Goal: Task Accomplishment & Management: Manage account settings

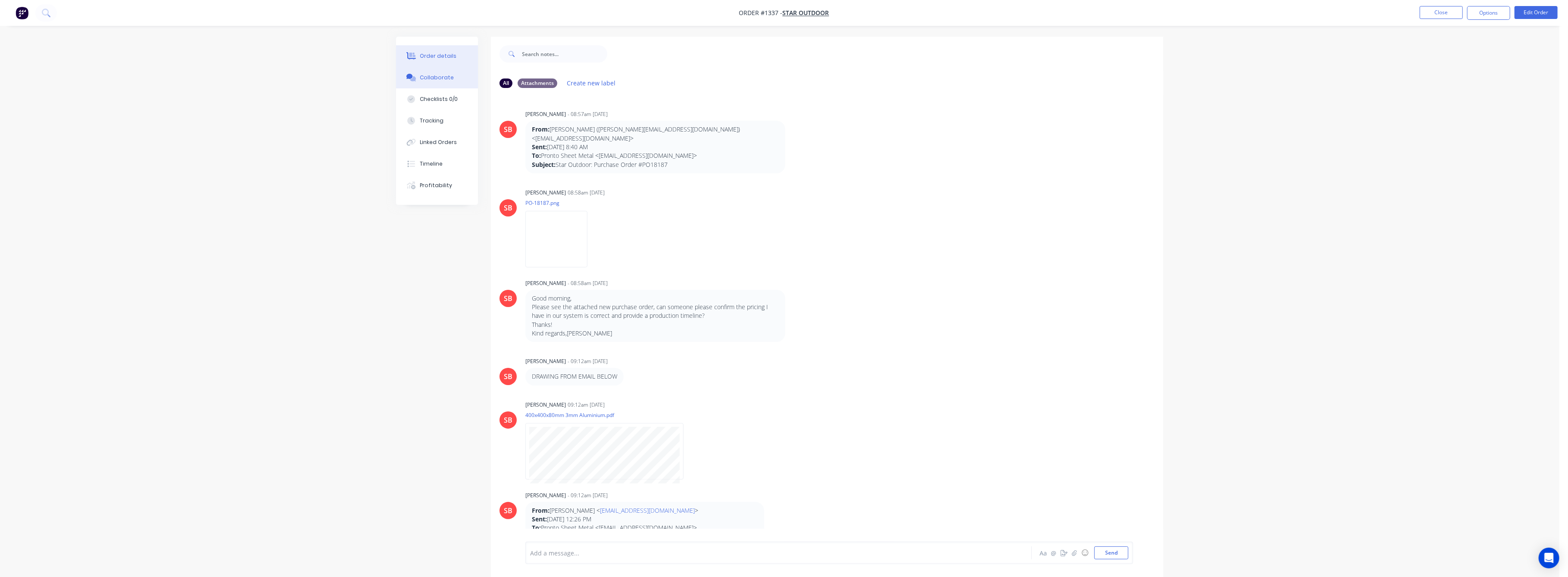
scroll to position [173, 0]
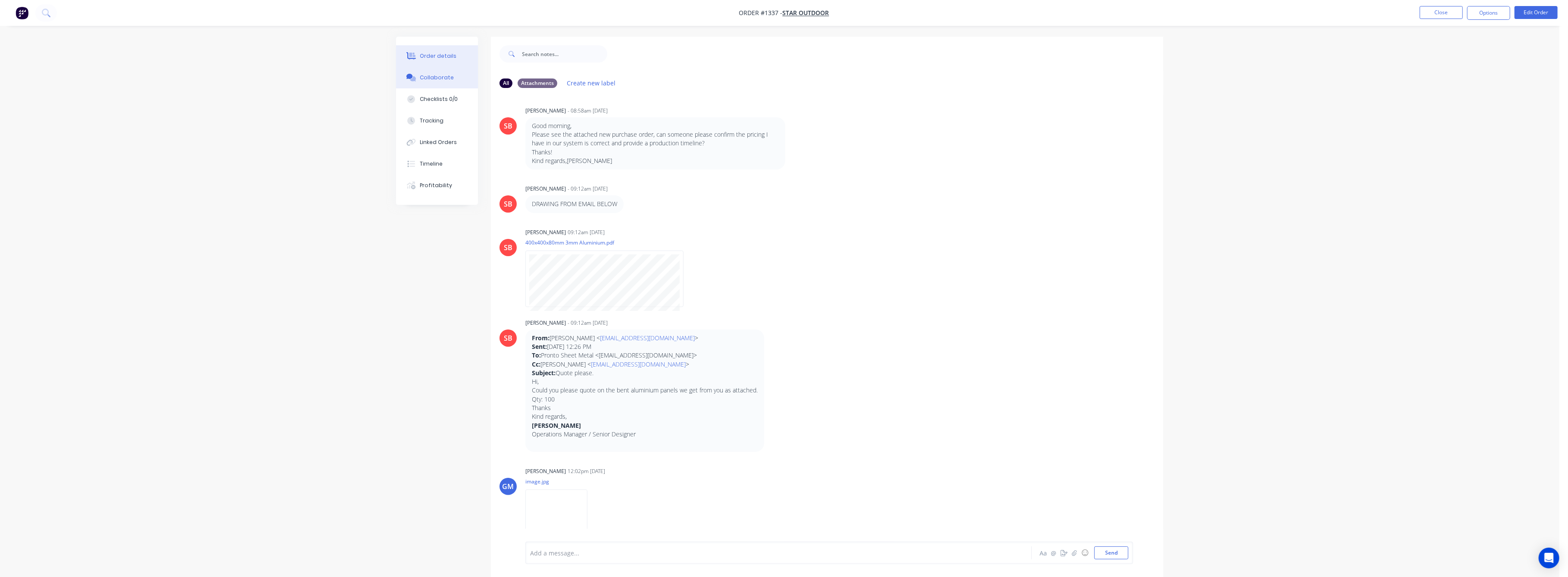
click at [432, 53] on div "Order details" at bounding box center [438, 55] width 37 height 8
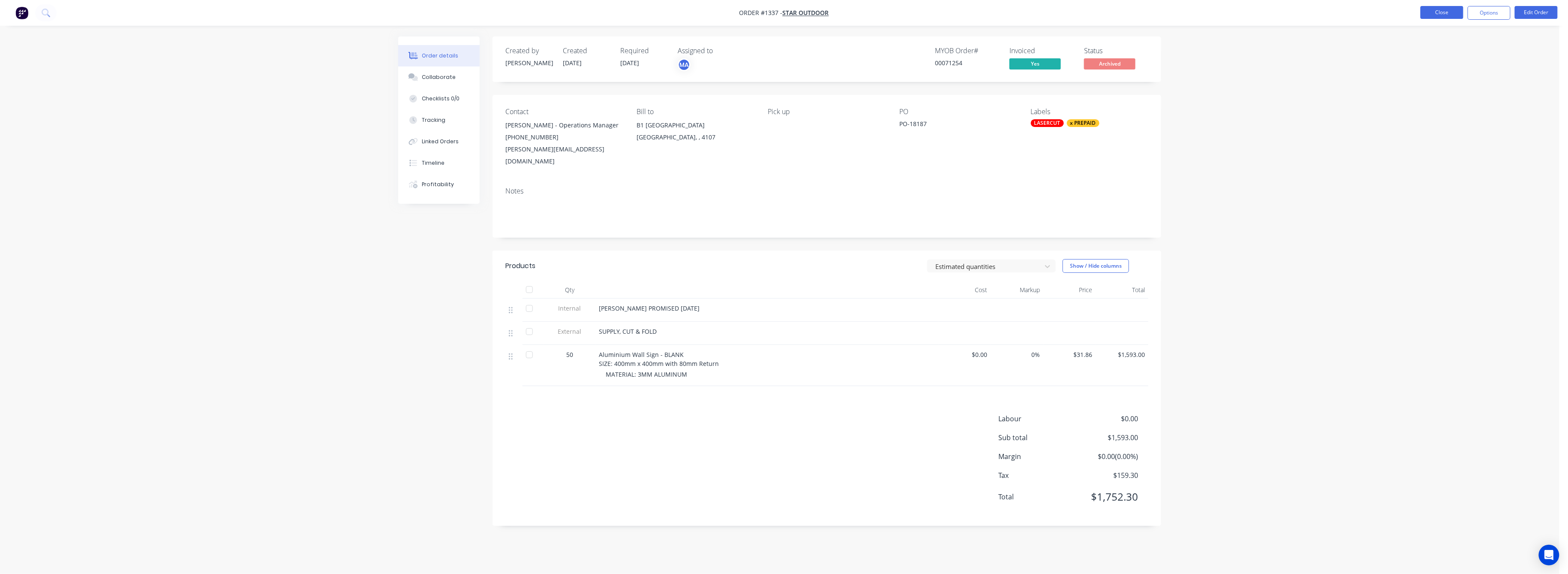
click at [1429, 13] on button "Close" at bounding box center [1442, 12] width 43 height 12
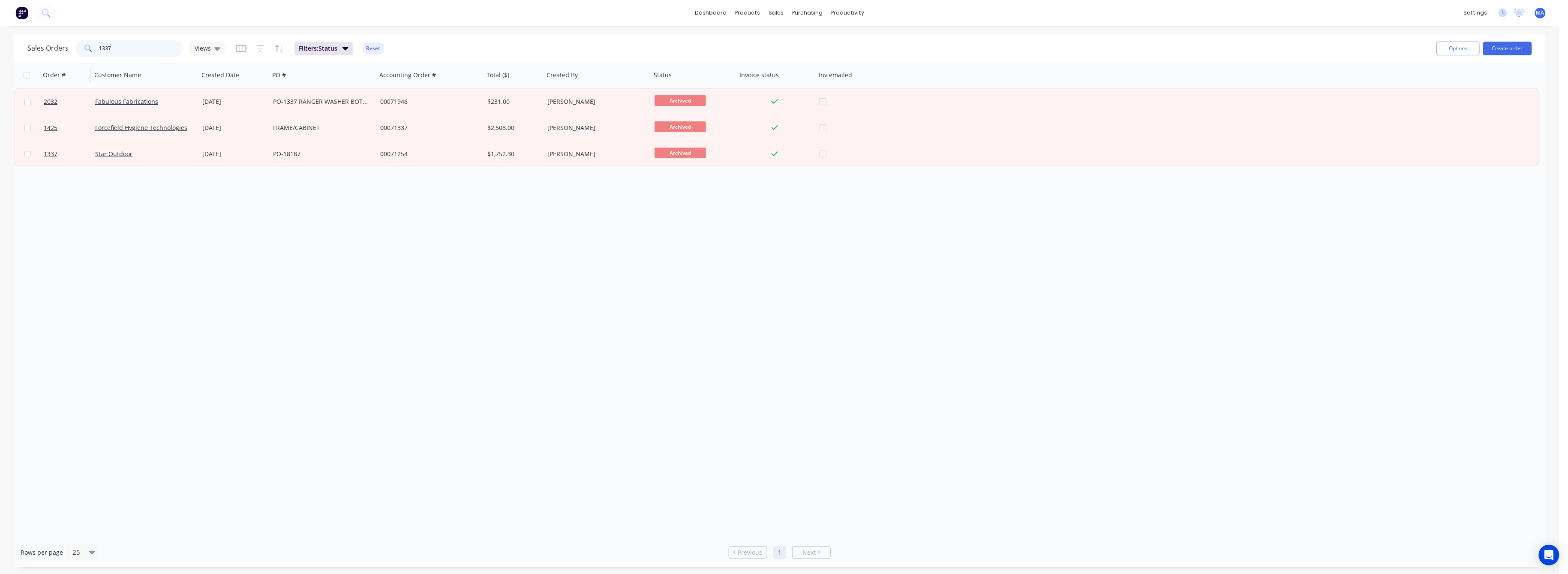
drag, startPoint x: 117, startPoint y: 48, endPoint x: 83, endPoint y: 61, distance: 36.4
click at [83, 60] on div "Sales Orders 1337 Views Filters: Status Reset Options Create order" at bounding box center [779, 48] width 1532 height 28
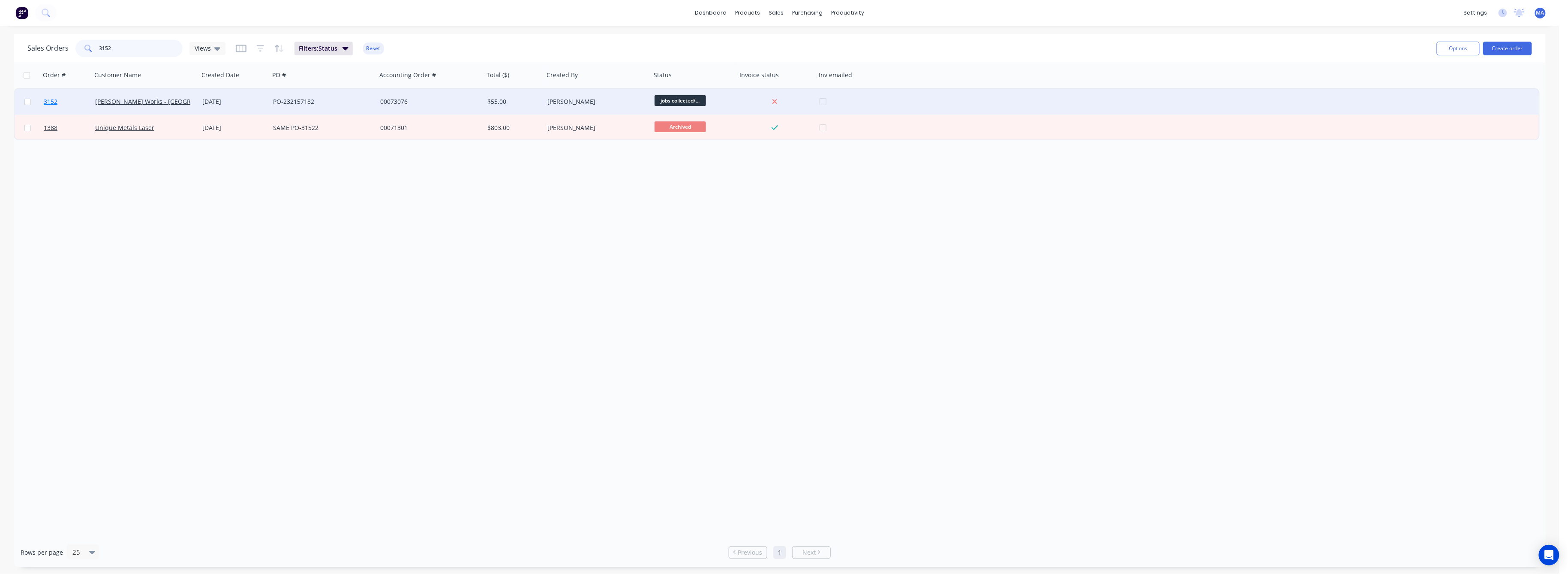
type input "3152"
click at [55, 101] on span "3152" at bounding box center [50, 101] width 13 height 9
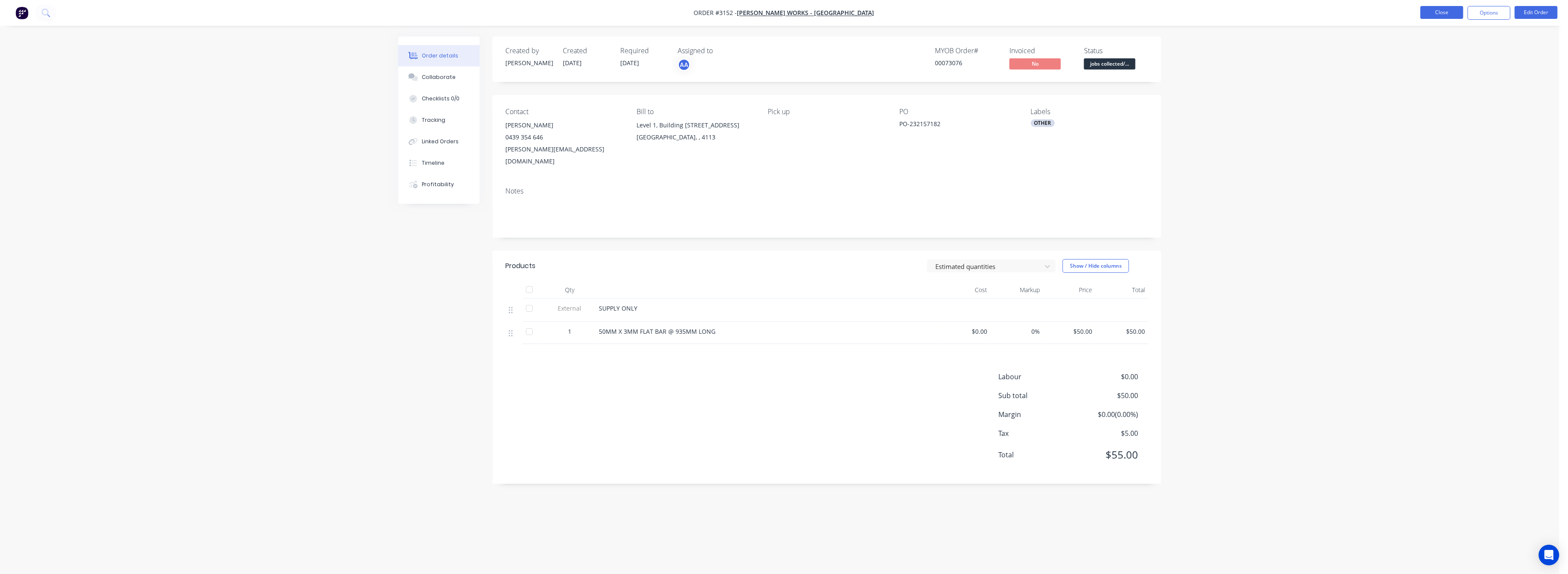
click at [1443, 11] on button "Close" at bounding box center [1442, 12] width 43 height 12
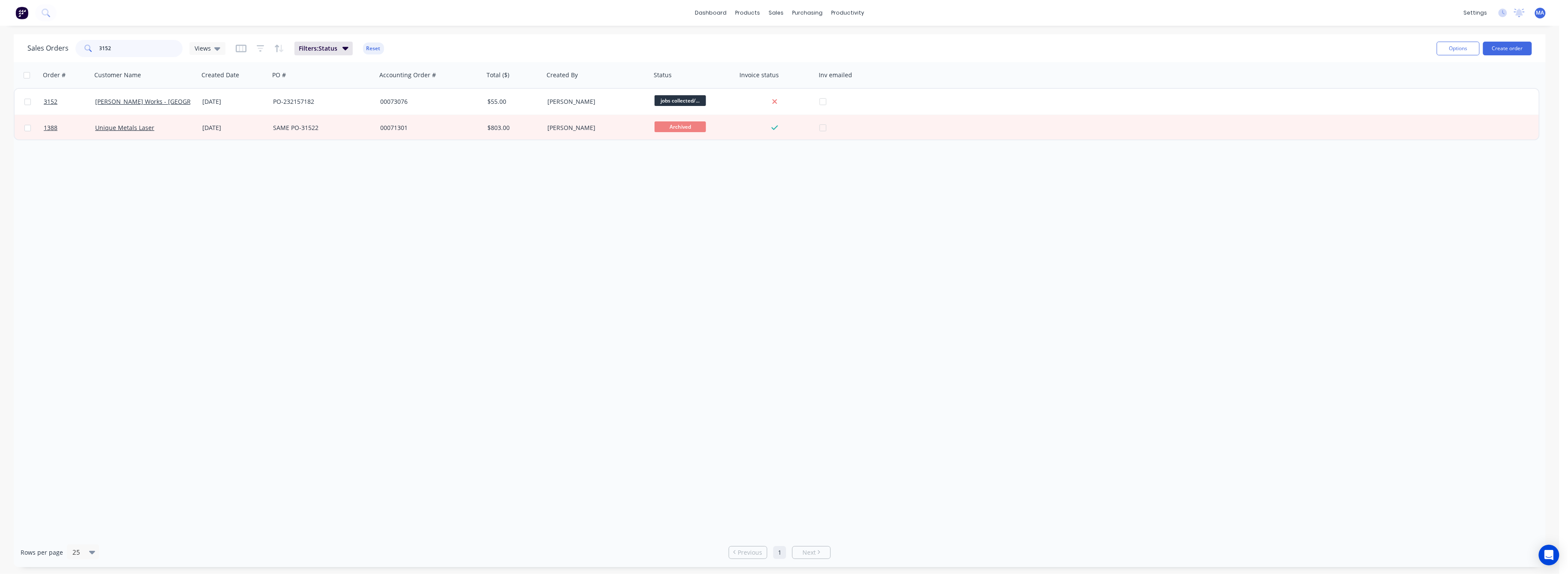
drag, startPoint x: 111, startPoint y: 49, endPoint x: 91, endPoint y: 51, distance: 20.1
click at [91, 51] on div "3152" at bounding box center [129, 48] width 107 height 17
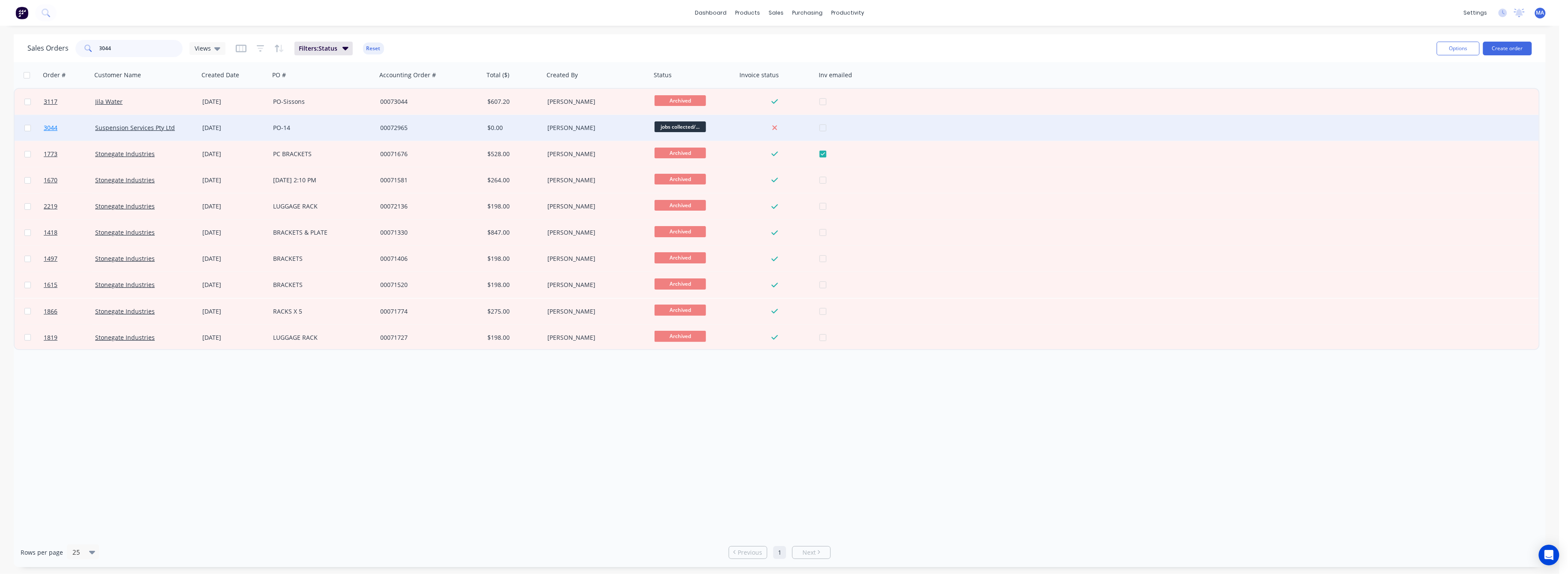
type input "3044"
click at [52, 126] on span "3044" at bounding box center [50, 128] width 13 height 9
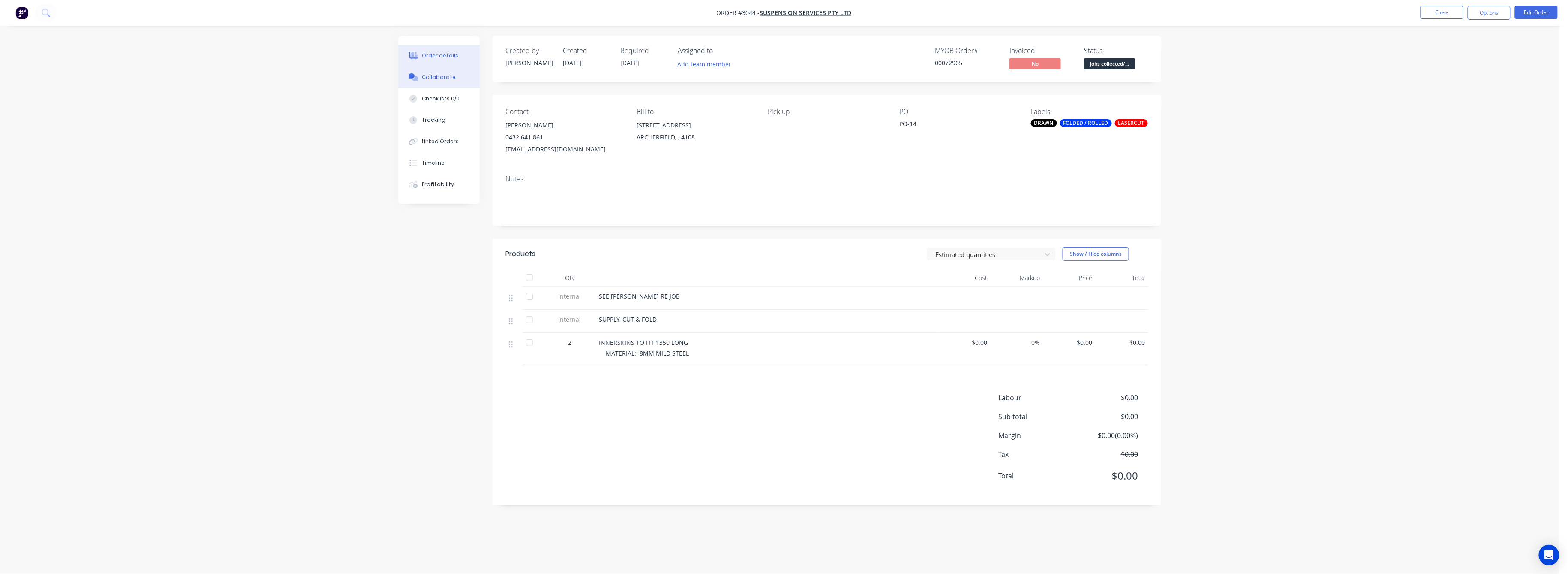
click at [441, 77] on div "Collaborate" at bounding box center [439, 77] width 34 height 8
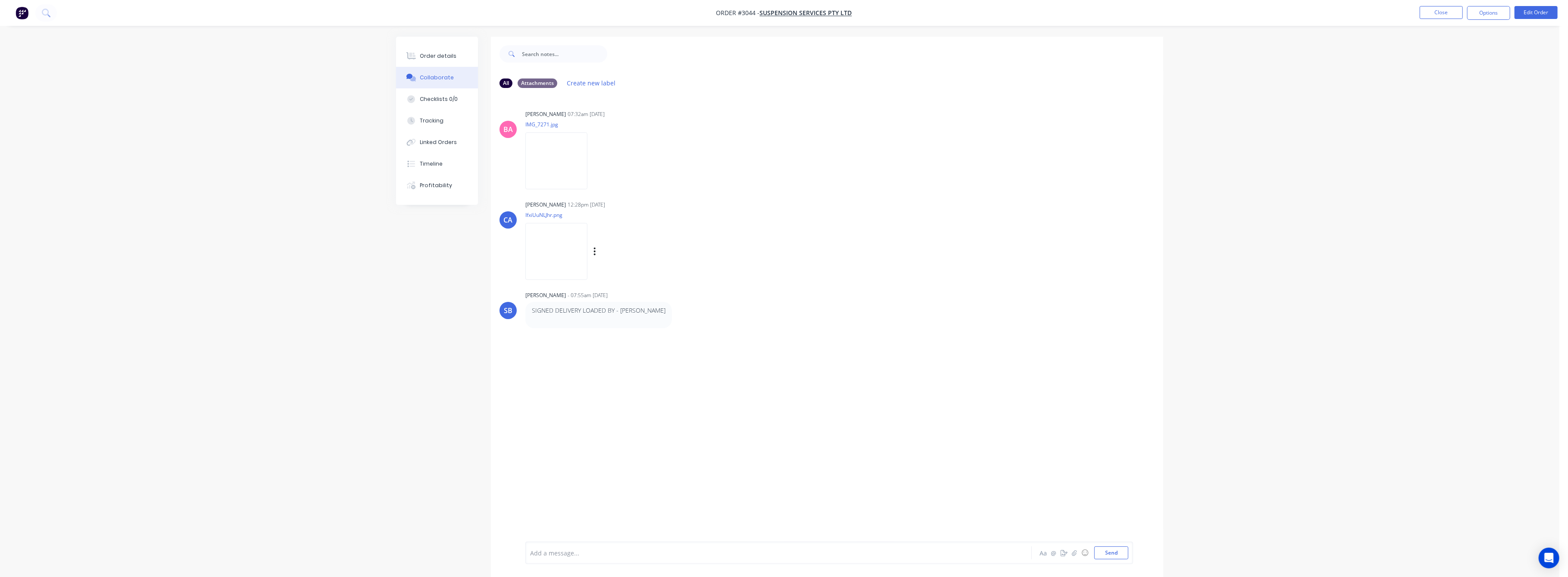
click at [567, 258] on img at bounding box center [555, 250] width 62 height 56
click at [432, 123] on div "Tracking" at bounding box center [432, 121] width 24 height 8
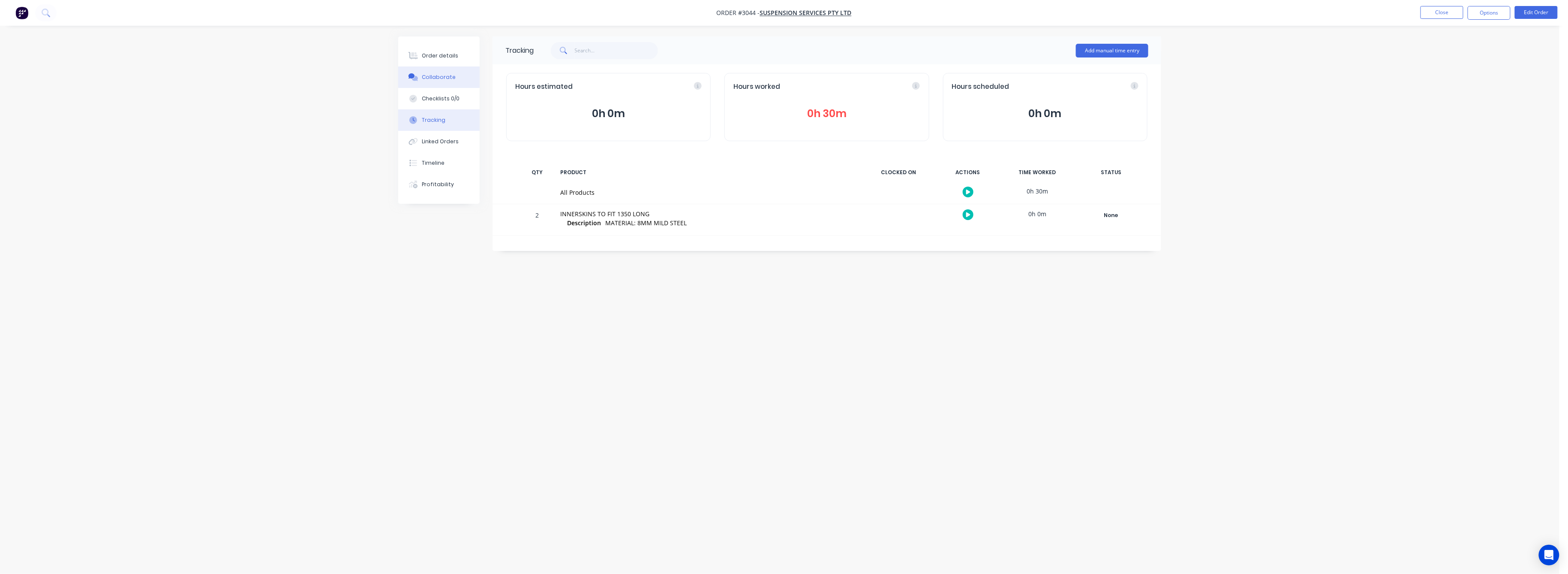
click at [432, 71] on button "Collaborate" at bounding box center [439, 77] width 82 height 21
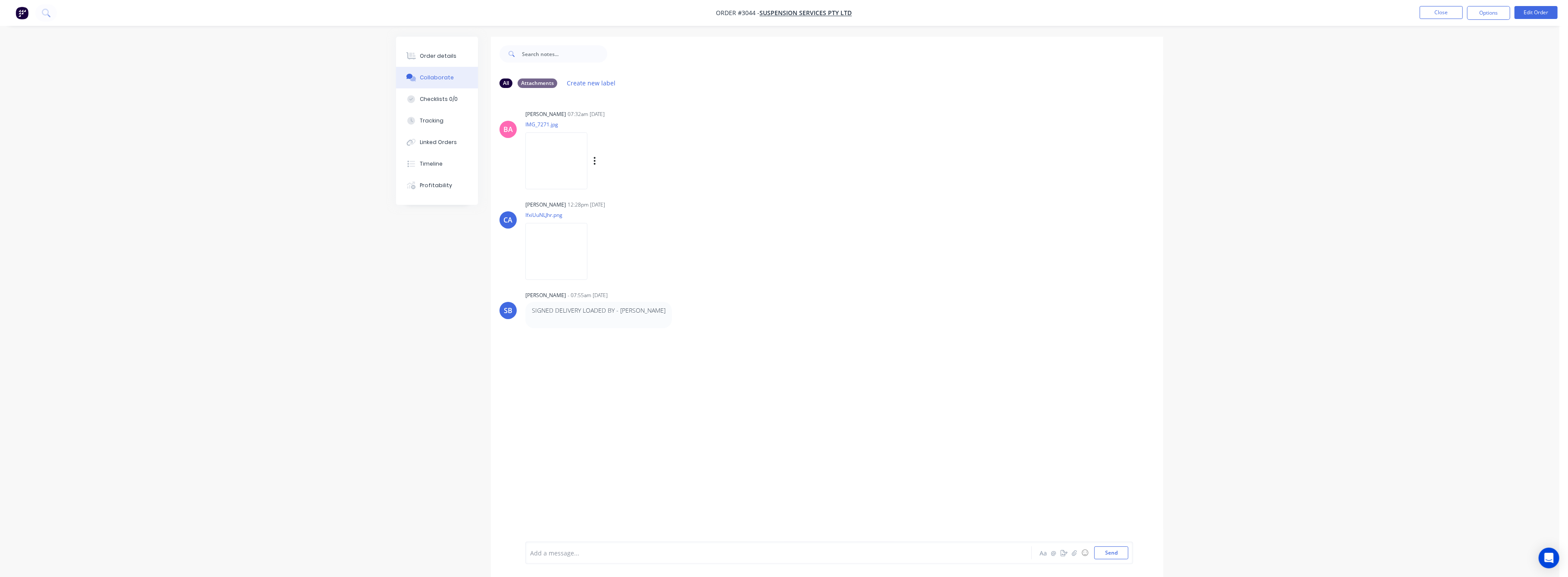
click at [567, 171] on img at bounding box center [555, 160] width 62 height 56
click at [432, 55] on div "Order details" at bounding box center [438, 55] width 37 height 8
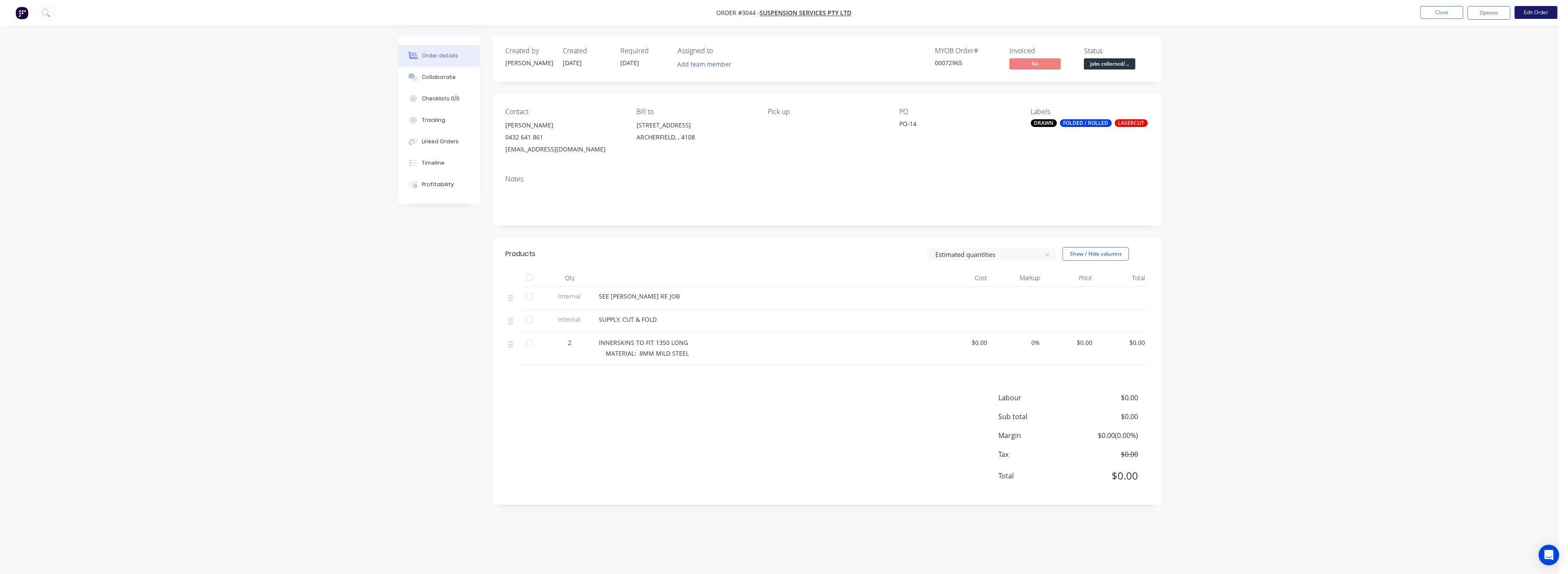
click at [1531, 14] on button "Edit Order" at bounding box center [1536, 12] width 43 height 12
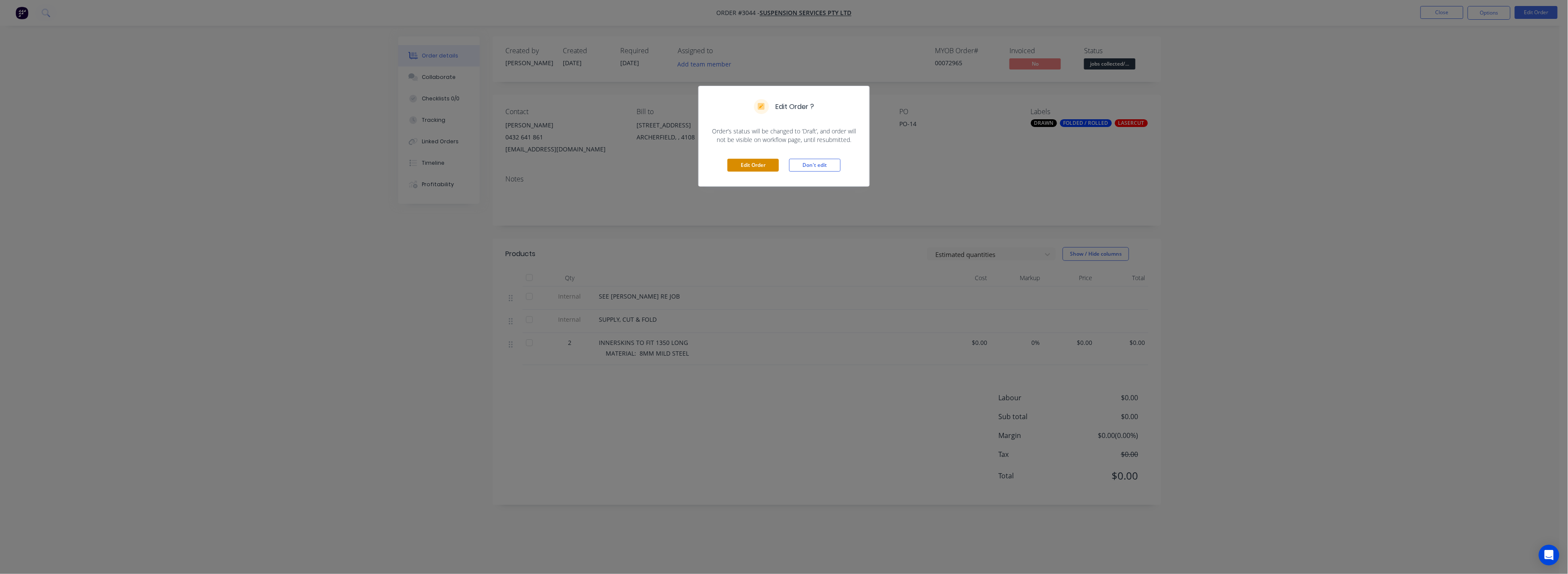
click at [756, 167] on button "Edit Order" at bounding box center [753, 165] width 52 height 12
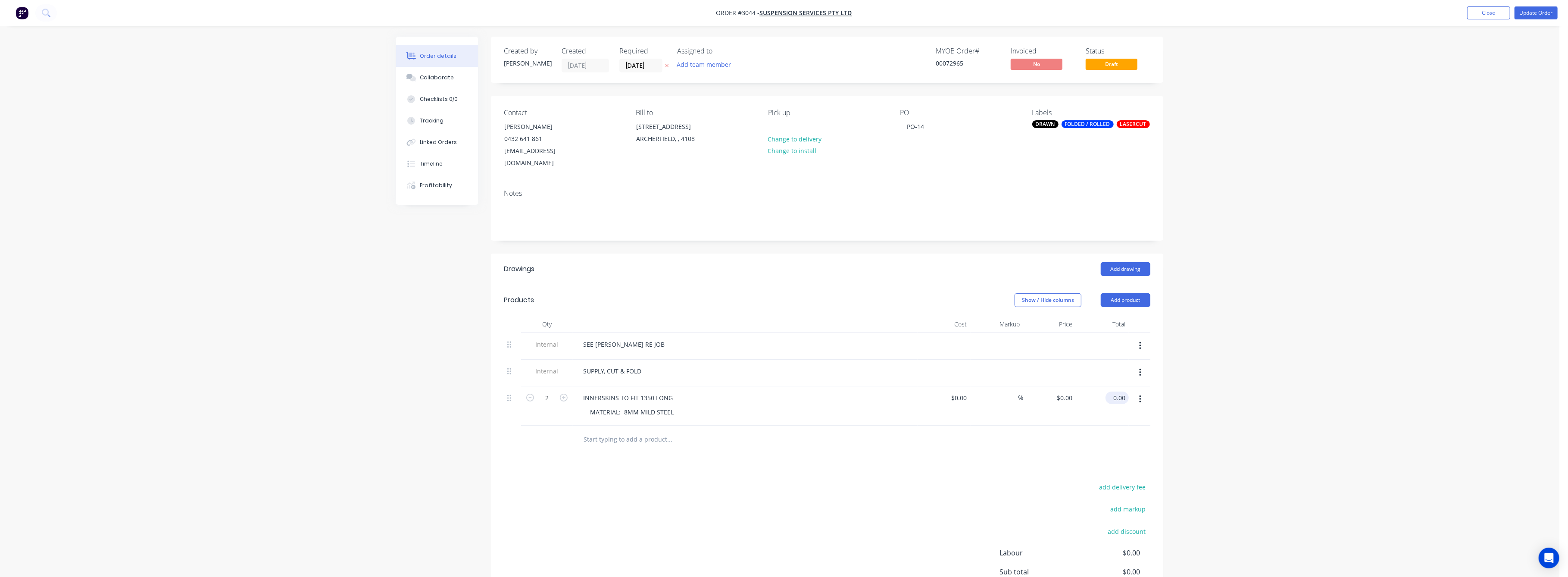
click at [1118, 392] on input "0.00" at bounding box center [1119, 398] width 20 height 13
type input "520"
type input "$260.00"
type input "$520.00"
drag, startPoint x: 1343, startPoint y: 394, endPoint x: 1337, endPoint y: 377, distance: 18.0
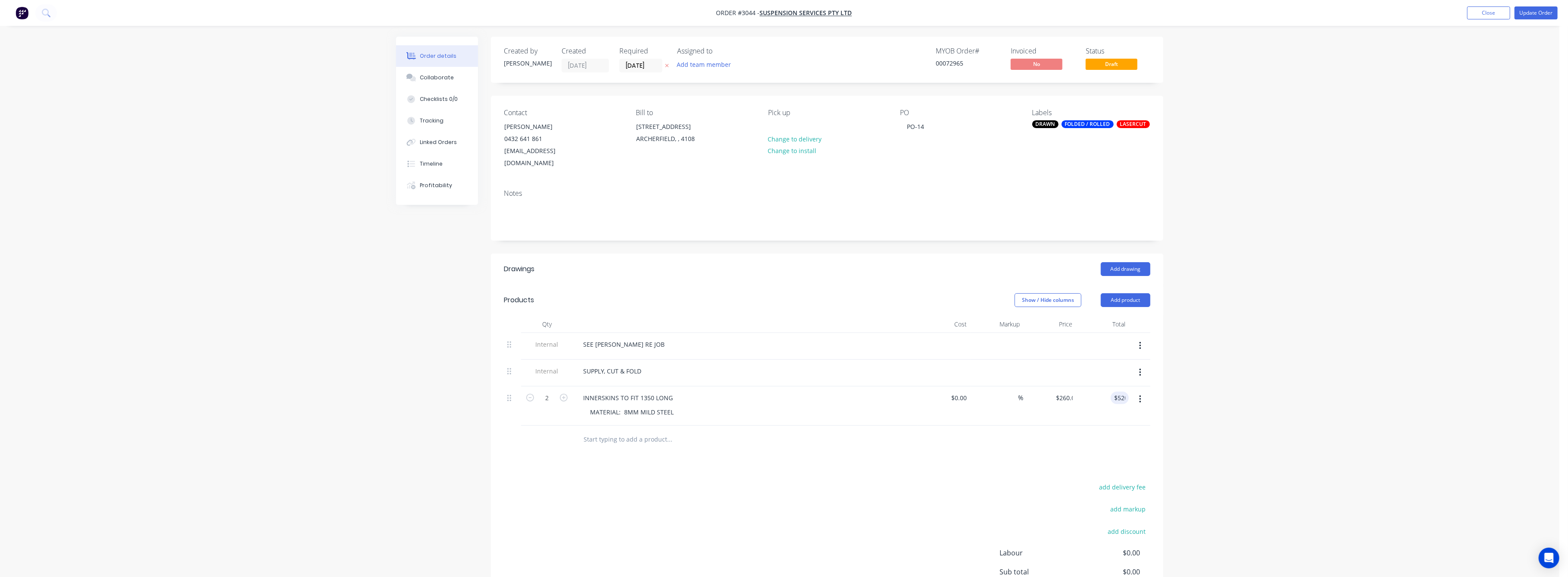
click at [1342, 390] on div "Order details Collaborate Checklists 0/0 Tracking Linked Orders Timeline Profit…" at bounding box center [780, 336] width 1560 height 674
click at [1530, 8] on button "Update Order" at bounding box center [1536, 13] width 43 height 13
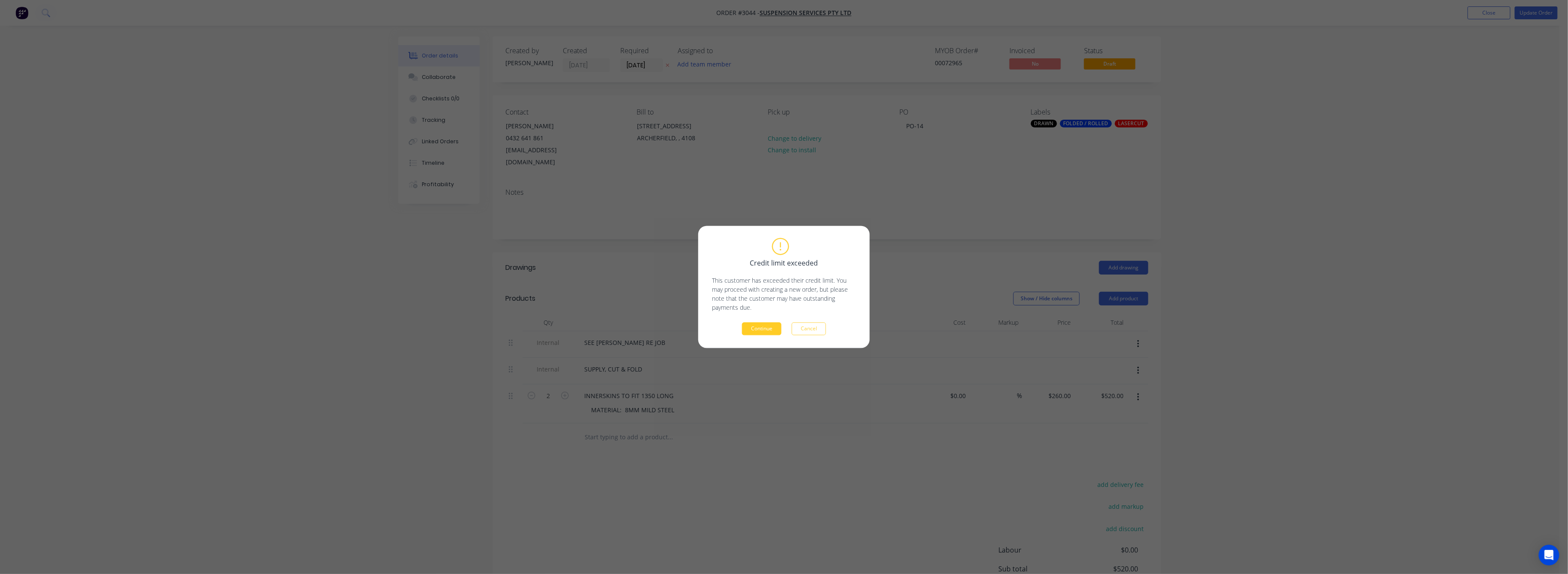
click at [759, 327] on button "Continue" at bounding box center [761, 328] width 39 height 12
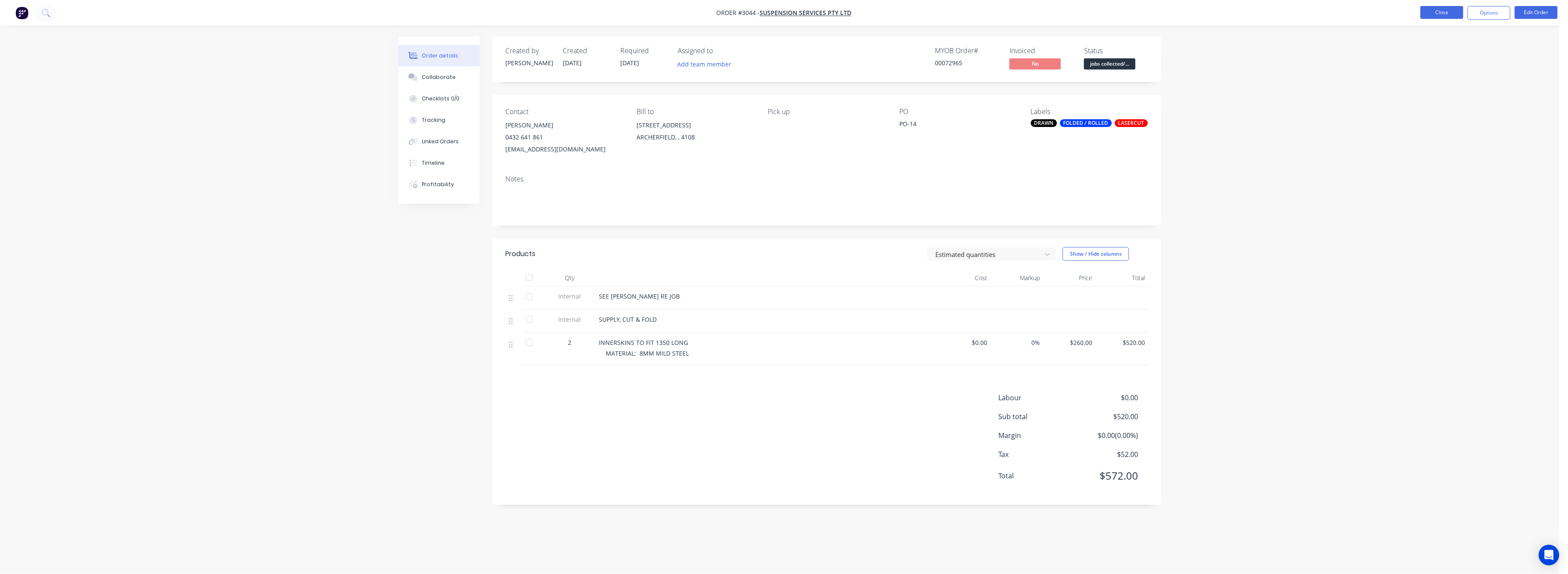
click at [1444, 12] on button "Close" at bounding box center [1442, 12] width 43 height 12
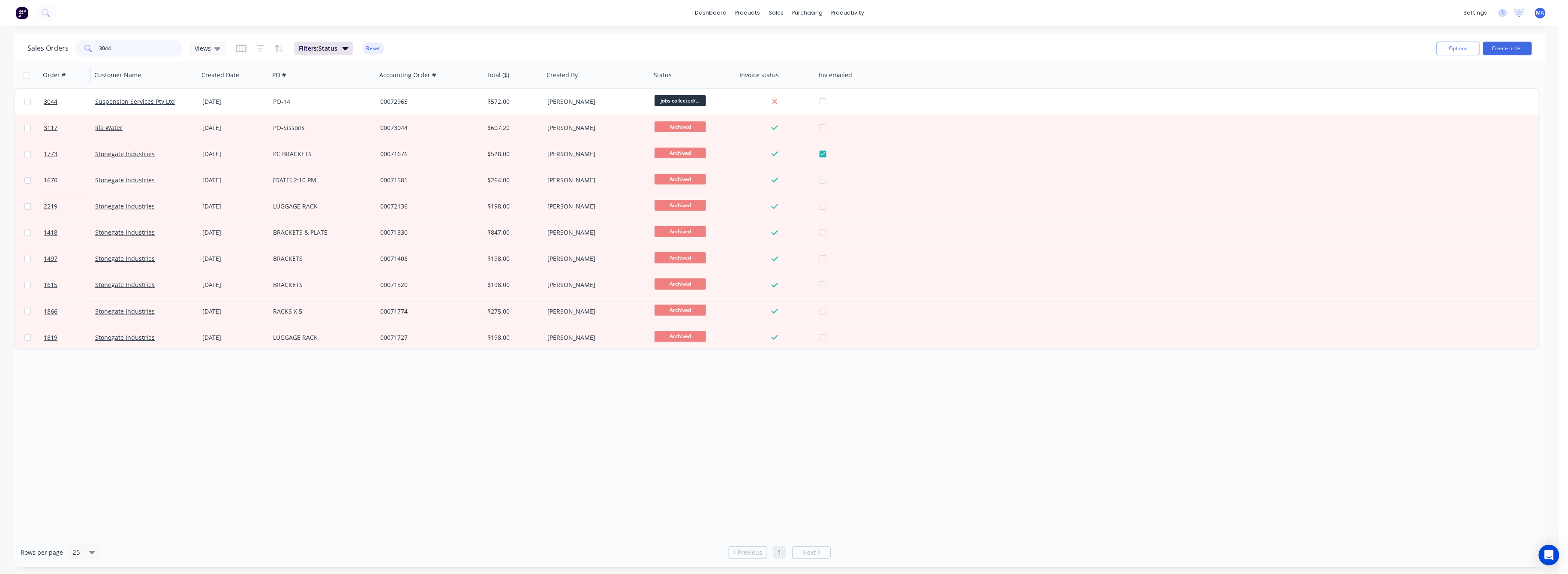
drag, startPoint x: 112, startPoint y: 45, endPoint x: 66, endPoint y: 64, distance: 49.8
click at [65, 62] on div "Sales Orders 3044 Views Filters: Status Reset Options Create order Order # Cust…" at bounding box center [779, 301] width 1532 height 533
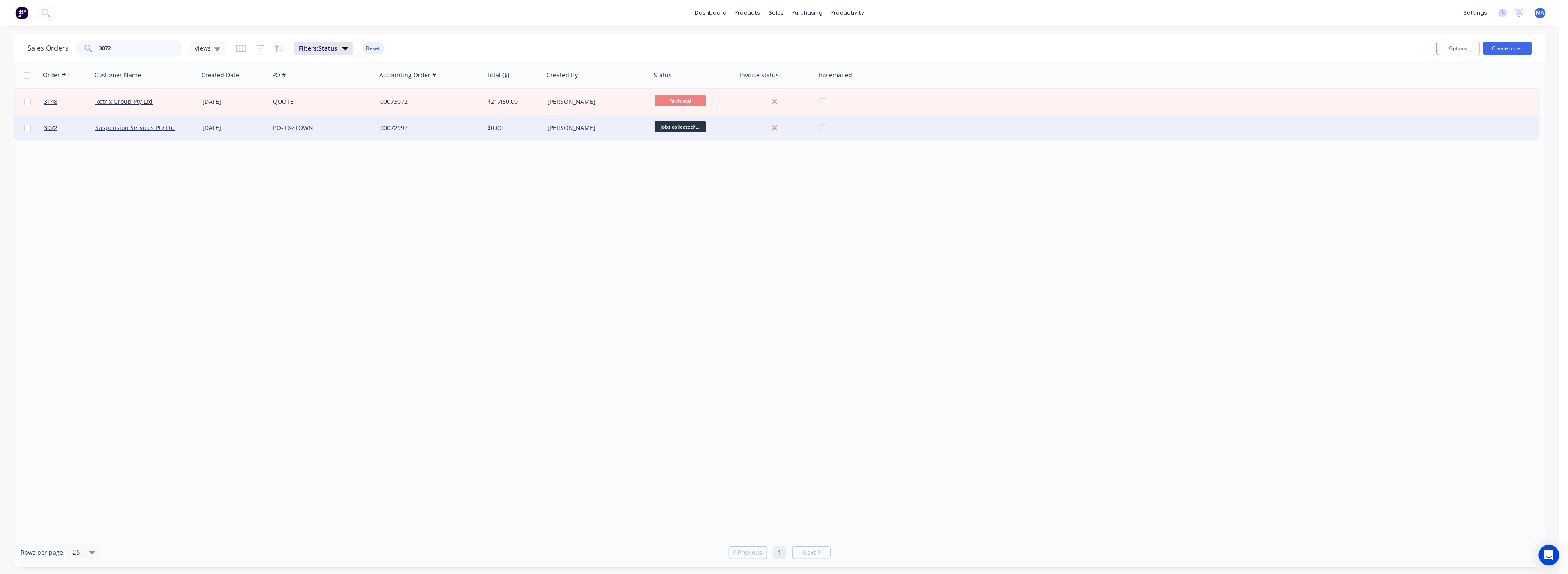
type input "3072"
click at [38, 131] on div at bounding box center [27, 127] width 26 height 26
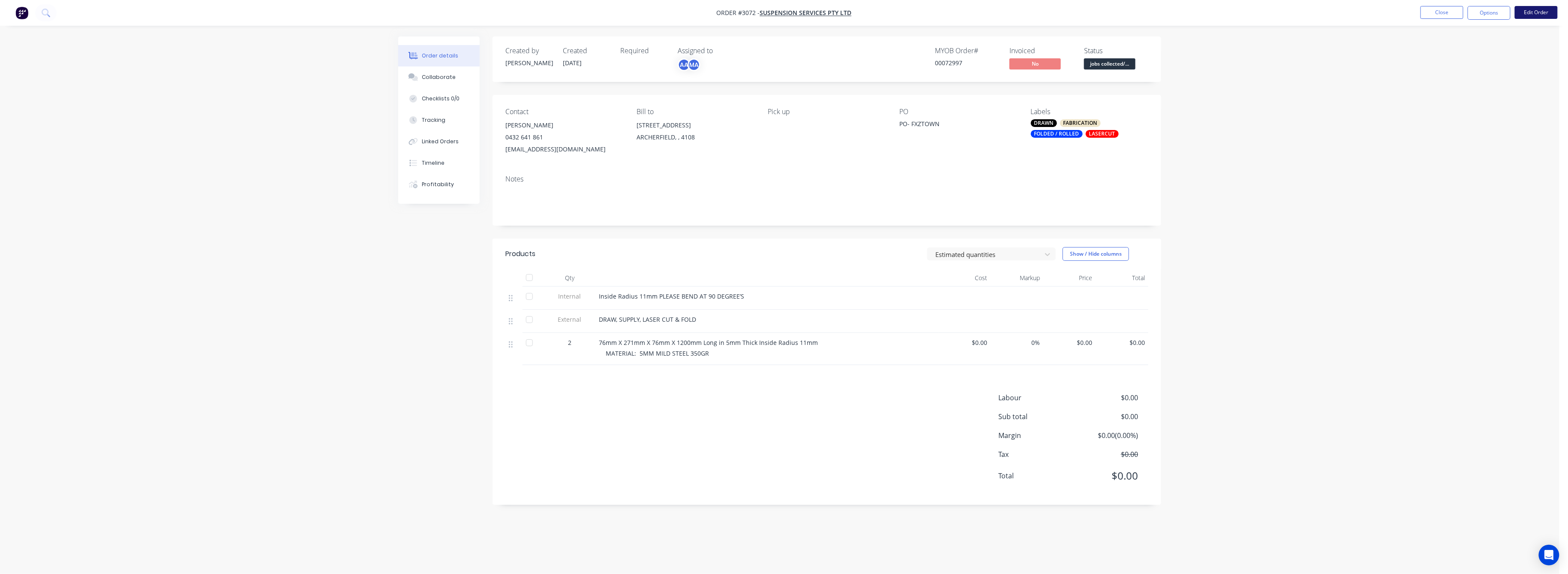
click at [1537, 12] on button "Edit Order" at bounding box center [1536, 12] width 43 height 12
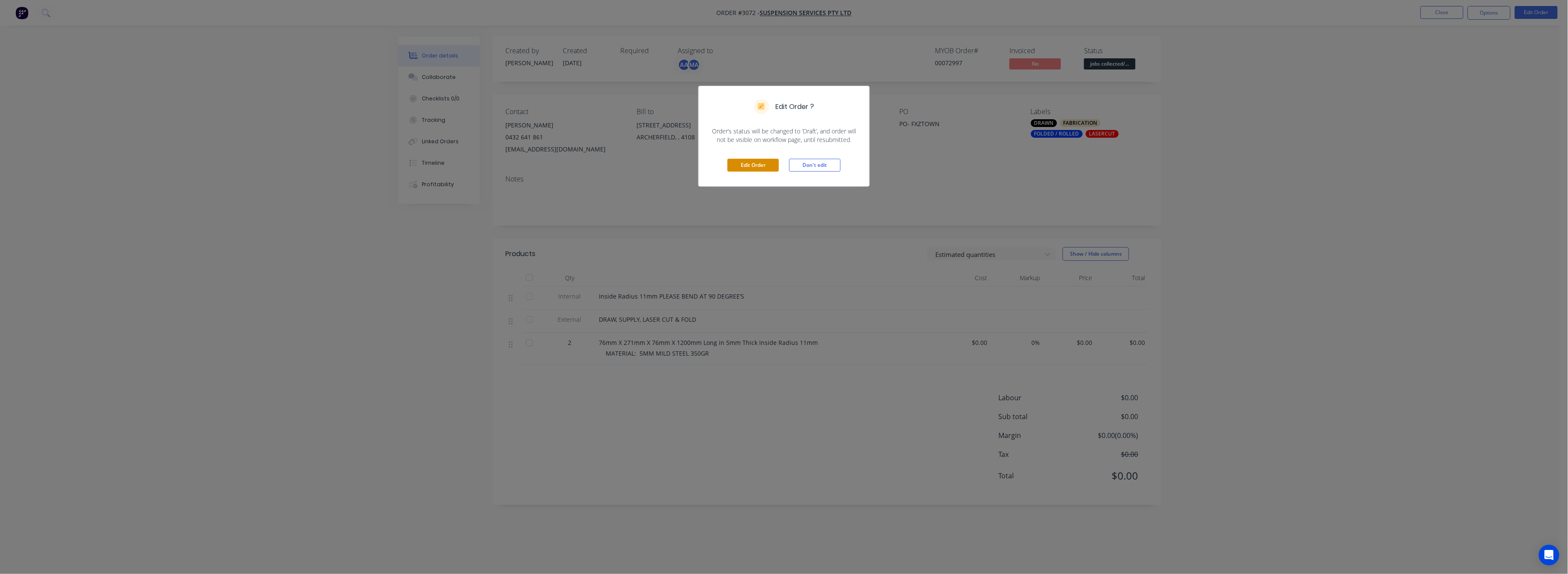
click at [771, 166] on button "Edit Order" at bounding box center [753, 165] width 52 height 12
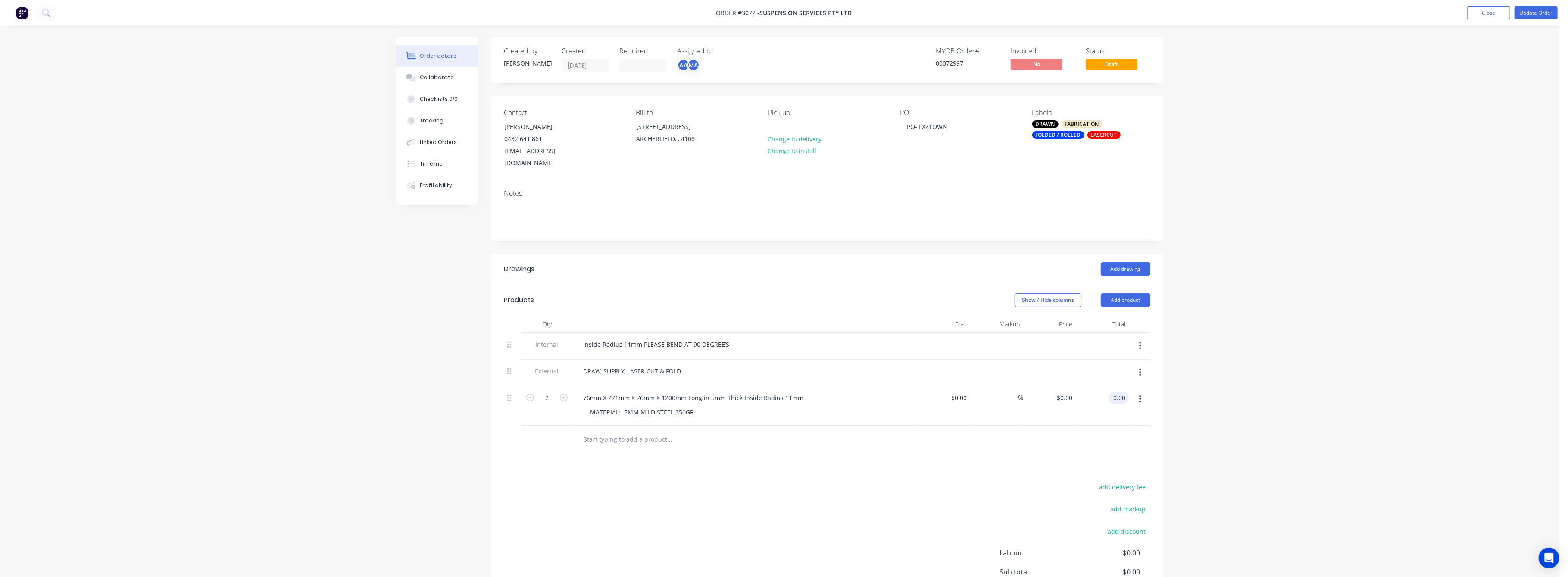
drag, startPoint x: 1119, startPoint y: 384, endPoint x: 1132, endPoint y: 404, distance: 23.9
click at [1119, 392] on input "0.00" at bounding box center [1121, 398] width 16 height 13
type input "385"
type input "$192.50"
type input "$385.00"
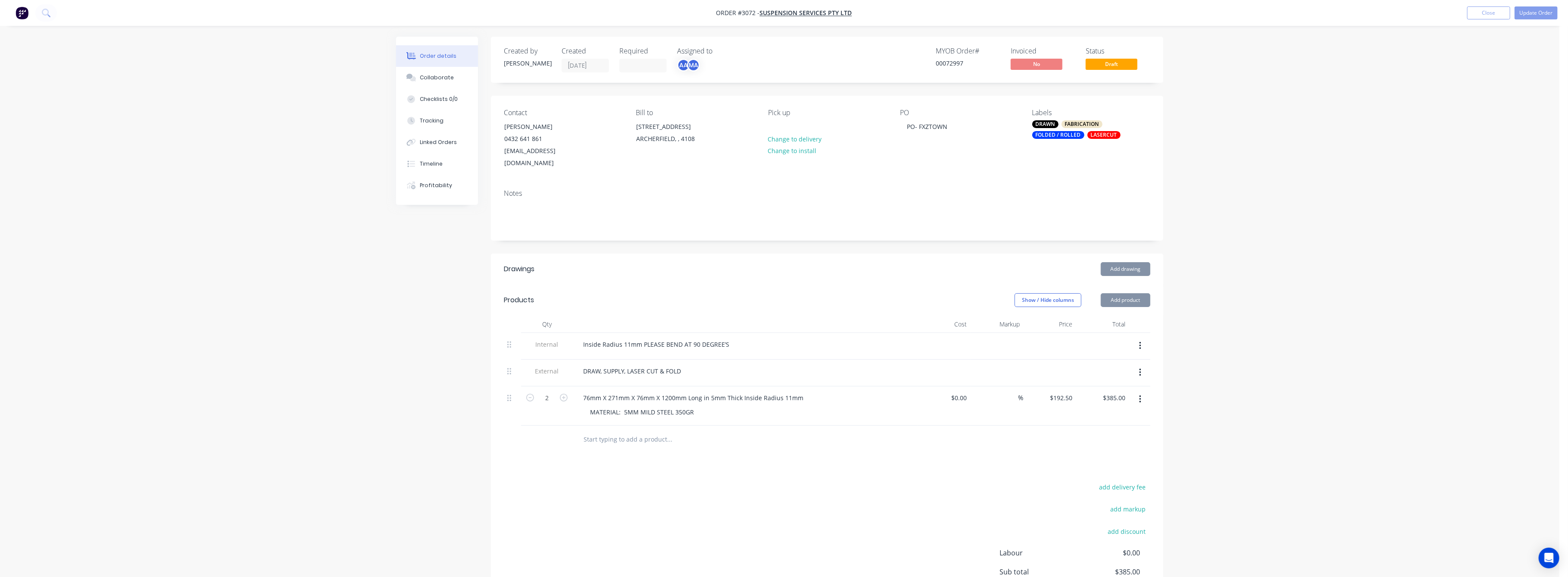
drag, startPoint x: 1258, startPoint y: 422, endPoint x: 1258, endPoint y: 416, distance: 6.0
click at [1258, 417] on div "Order details Collaborate Checklists 0/0 Tracking Linked Orders Timeline Profit…" at bounding box center [780, 336] width 1560 height 674
click at [1530, 11] on button "Update Order" at bounding box center [1536, 13] width 43 height 13
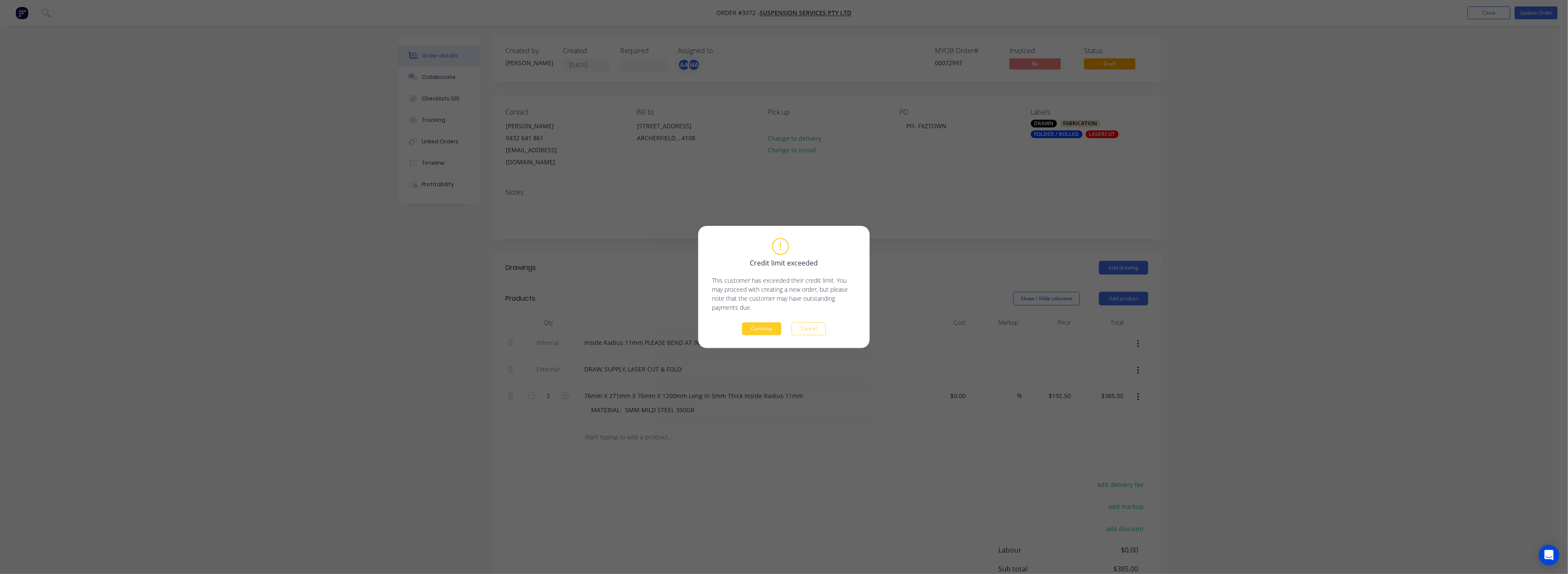
click at [771, 330] on button "Continue" at bounding box center [761, 328] width 39 height 12
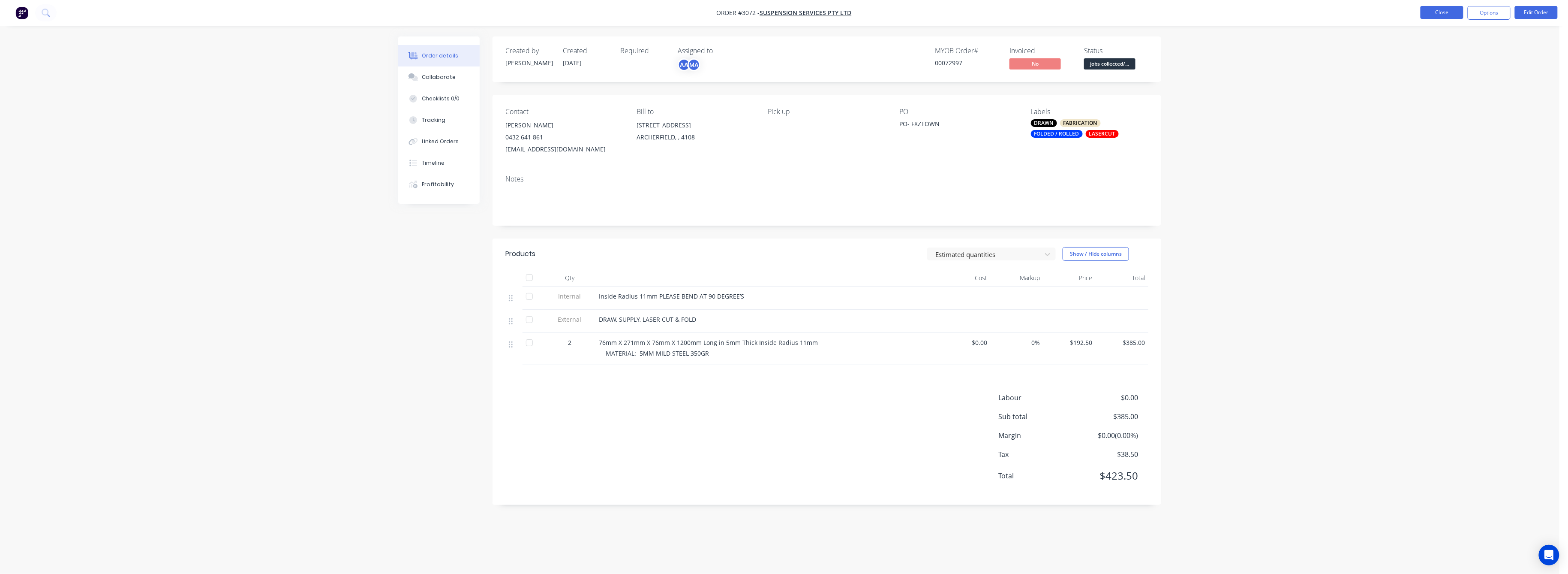
click at [1434, 10] on button "Close" at bounding box center [1442, 12] width 43 height 12
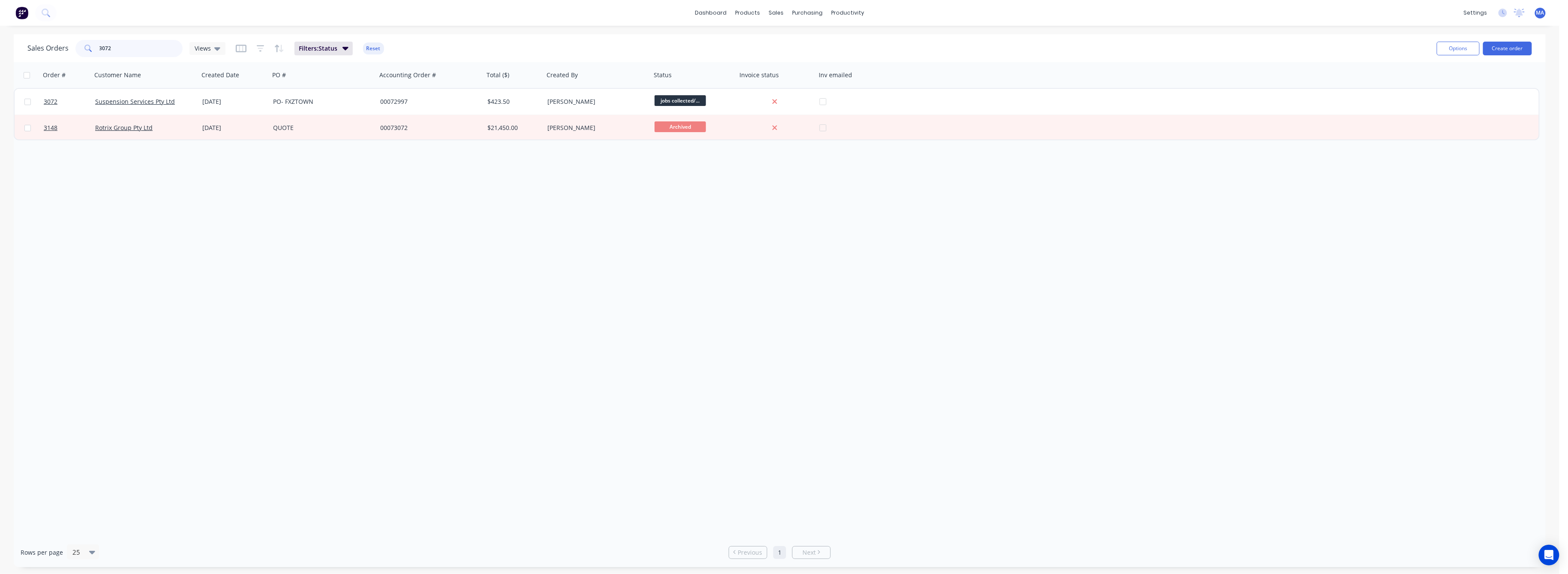
drag, startPoint x: 107, startPoint y: 50, endPoint x: 86, endPoint y: 56, distance: 21.8
click at [87, 55] on div "3072" at bounding box center [129, 48] width 107 height 17
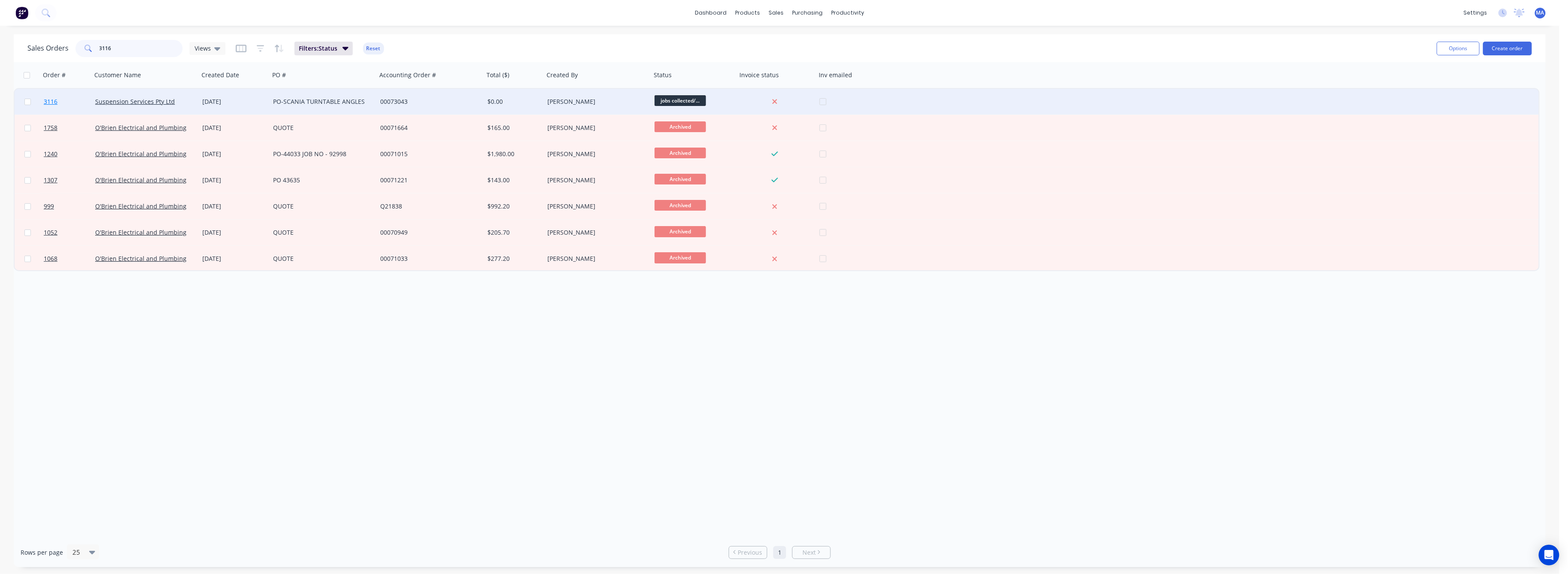
type input "3116"
click at [53, 98] on span "3116" at bounding box center [50, 101] width 13 height 9
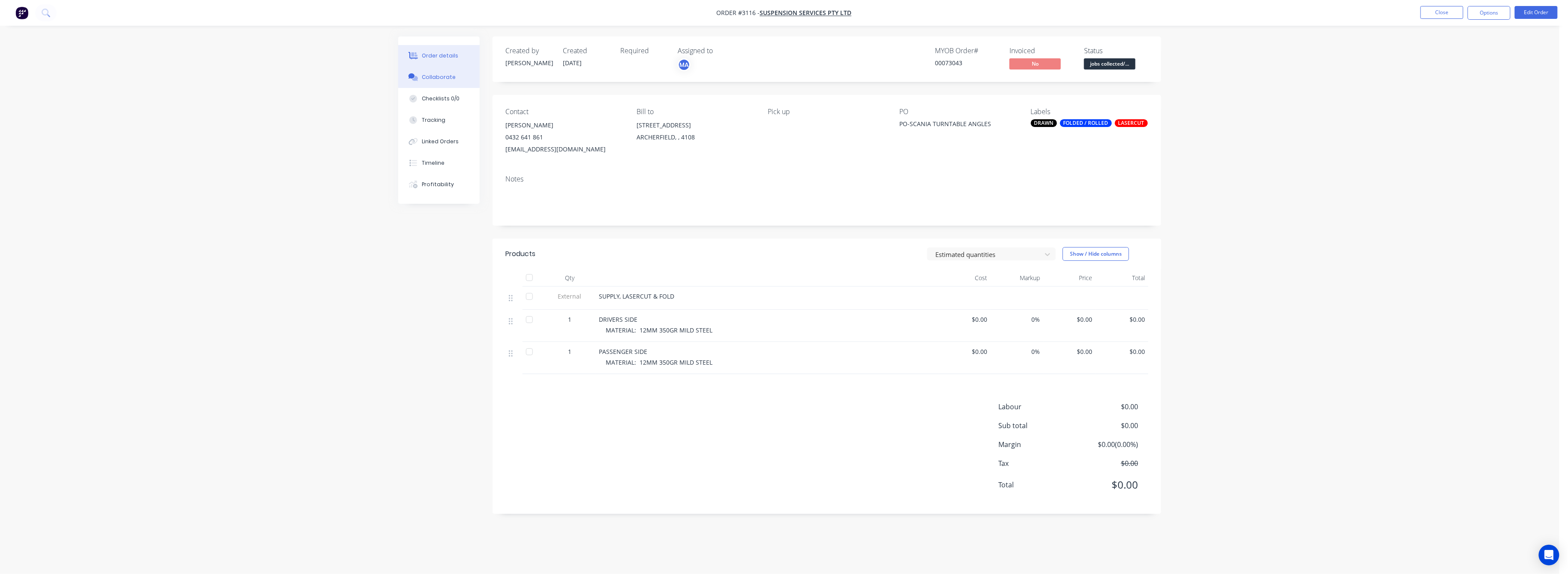
click at [437, 73] on div "Collaborate" at bounding box center [439, 77] width 34 height 8
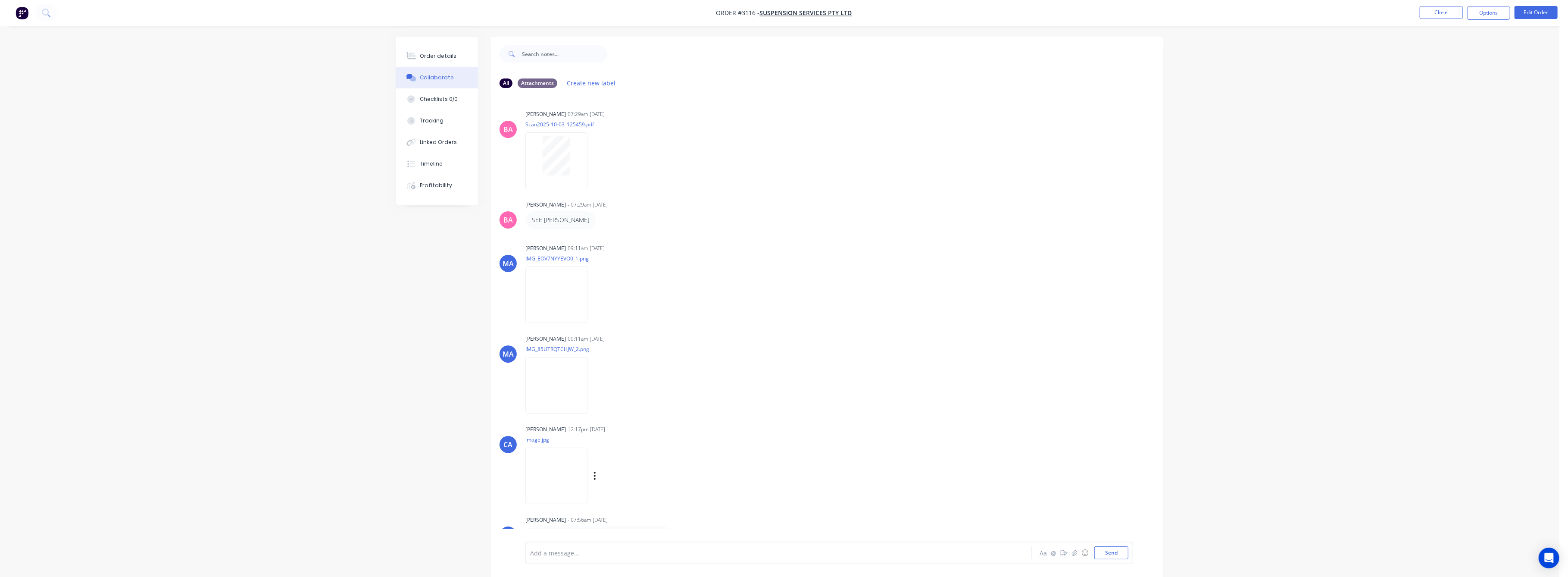
click at [562, 479] on img at bounding box center [555, 475] width 62 height 56
click at [564, 291] on img at bounding box center [555, 294] width 62 height 56
click at [439, 53] on div "Order details" at bounding box center [438, 55] width 37 height 8
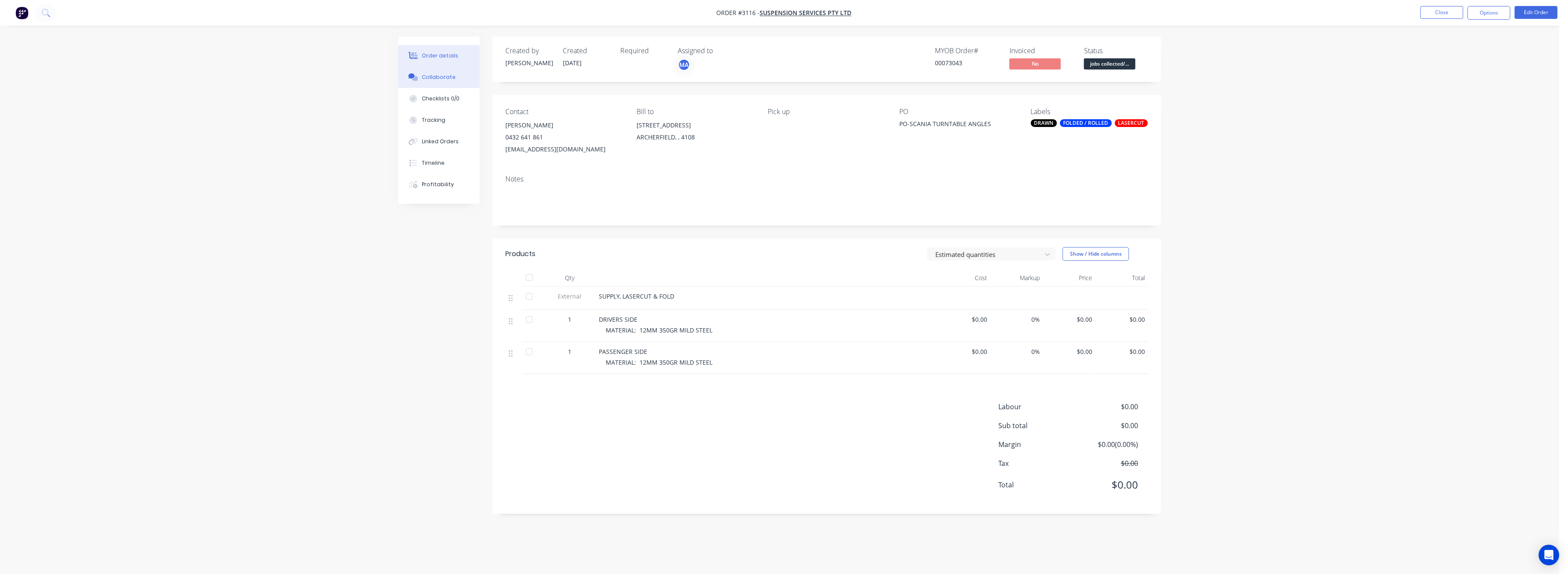
click at [445, 76] on div "Collaborate" at bounding box center [439, 77] width 34 height 8
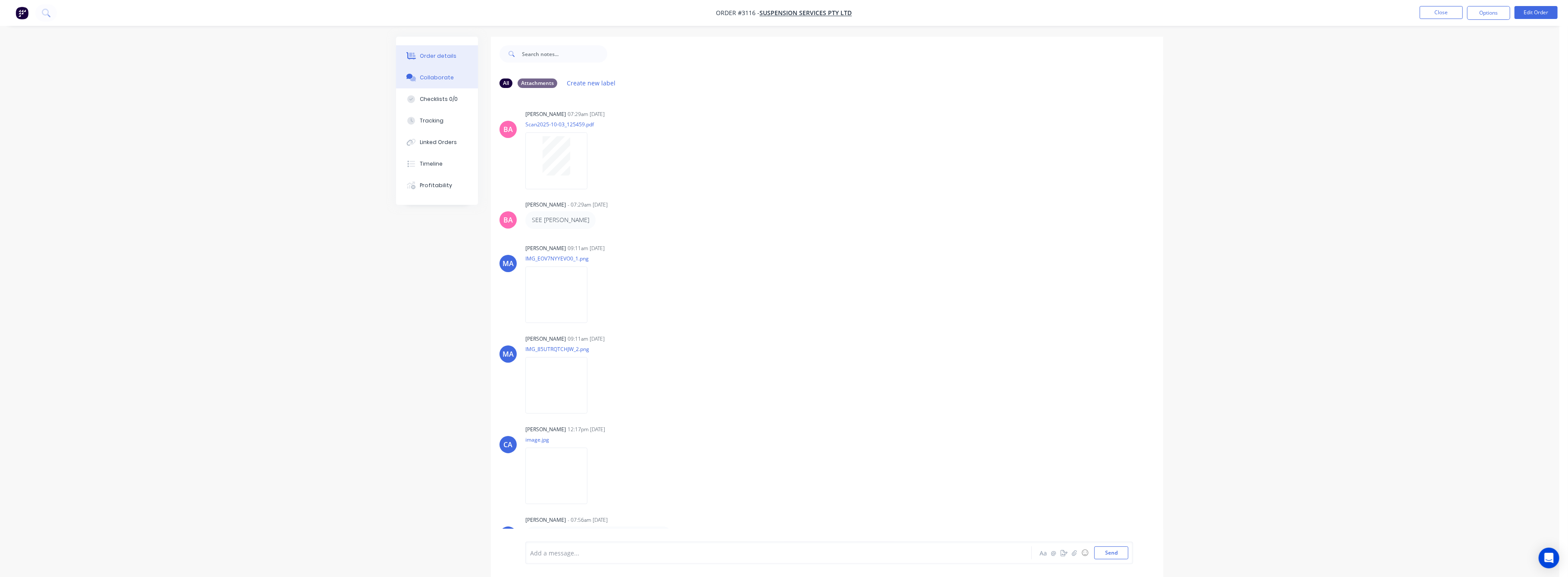
click at [428, 56] on div "Order details" at bounding box center [438, 55] width 37 height 8
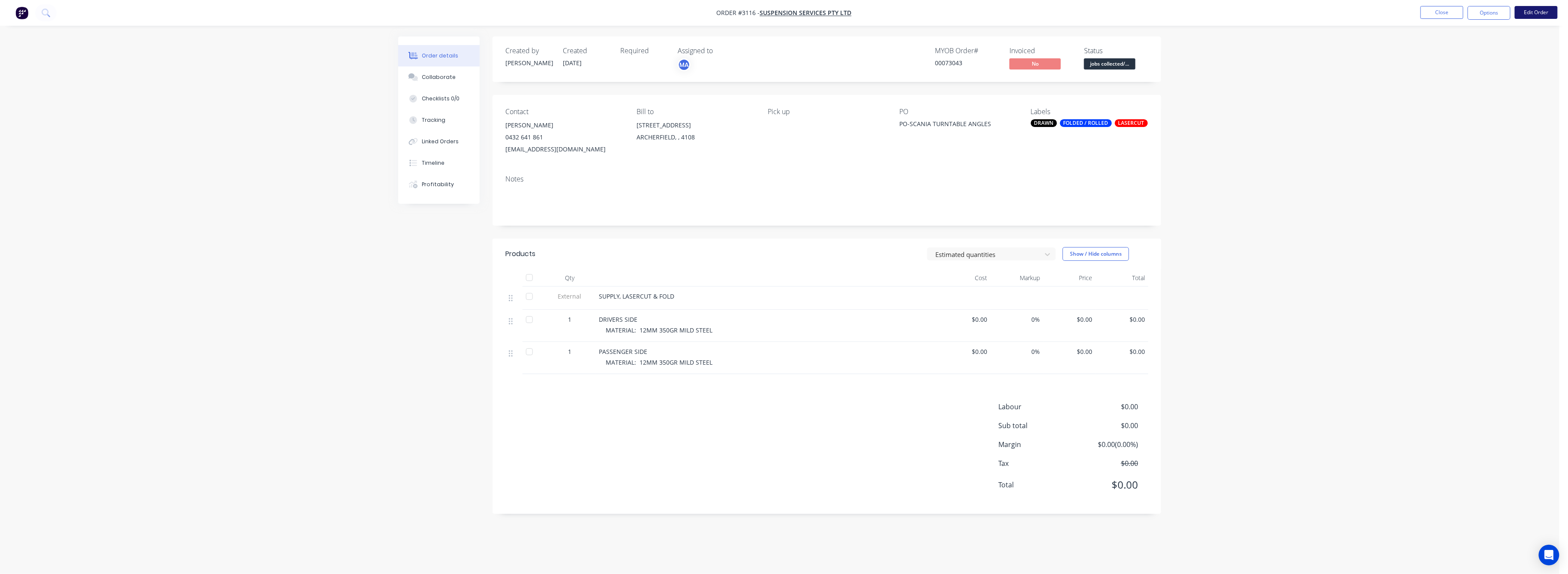
click at [1529, 10] on button "Edit Order" at bounding box center [1536, 12] width 43 height 12
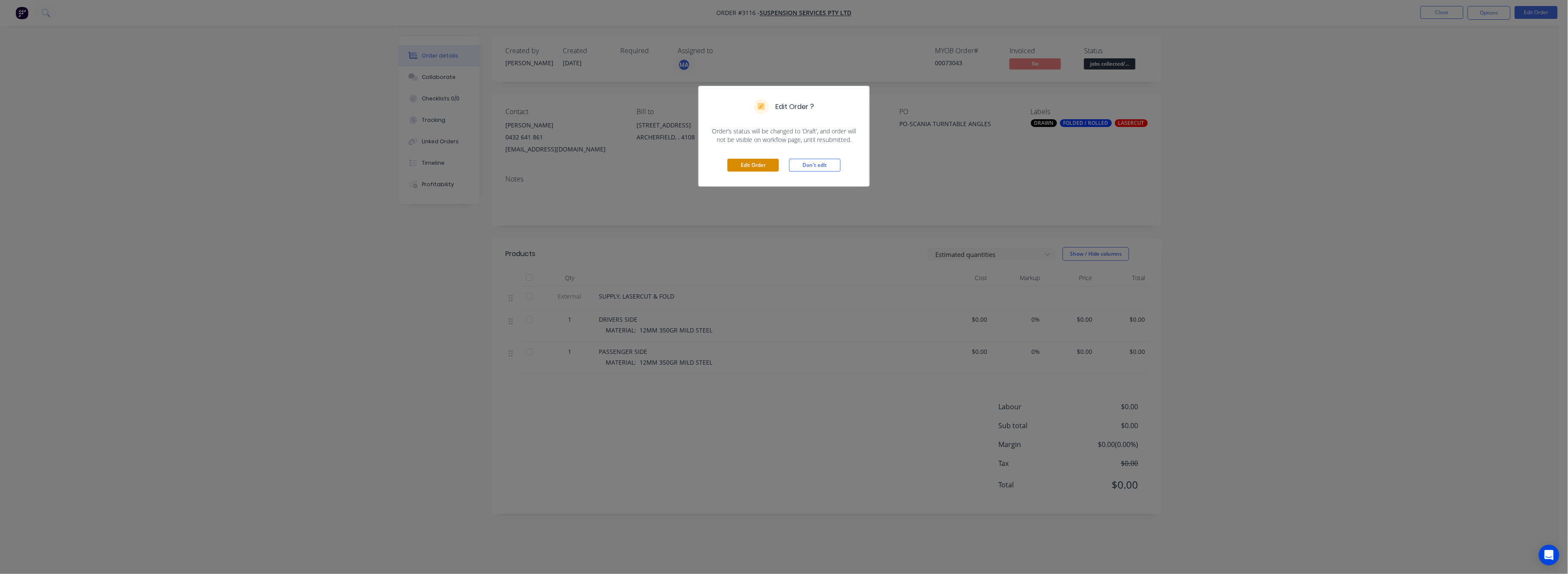
click at [750, 166] on button "Edit Order" at bounding box center [753, 165] width 52 height 12
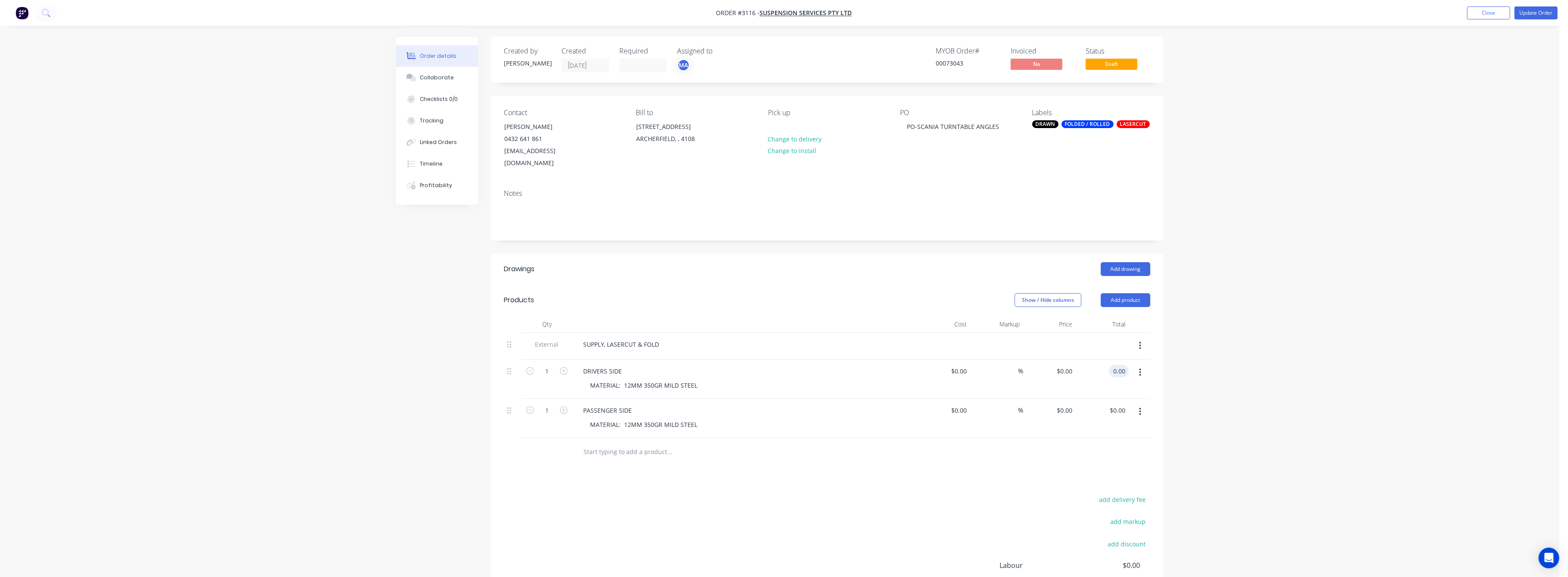
click at [1120, 365] on input "0.00" at bounding box center [1121, 371] width 16 height 13
type input "392.8"
type input "$392.80"
click at [1161, 403] on div "Qty Cost Markup Price Total External SUPPLY, LASERCUT & FOLD 1 DRIVERS SIDE MAT…" at bounding box center [827, 391] width 673 height 150
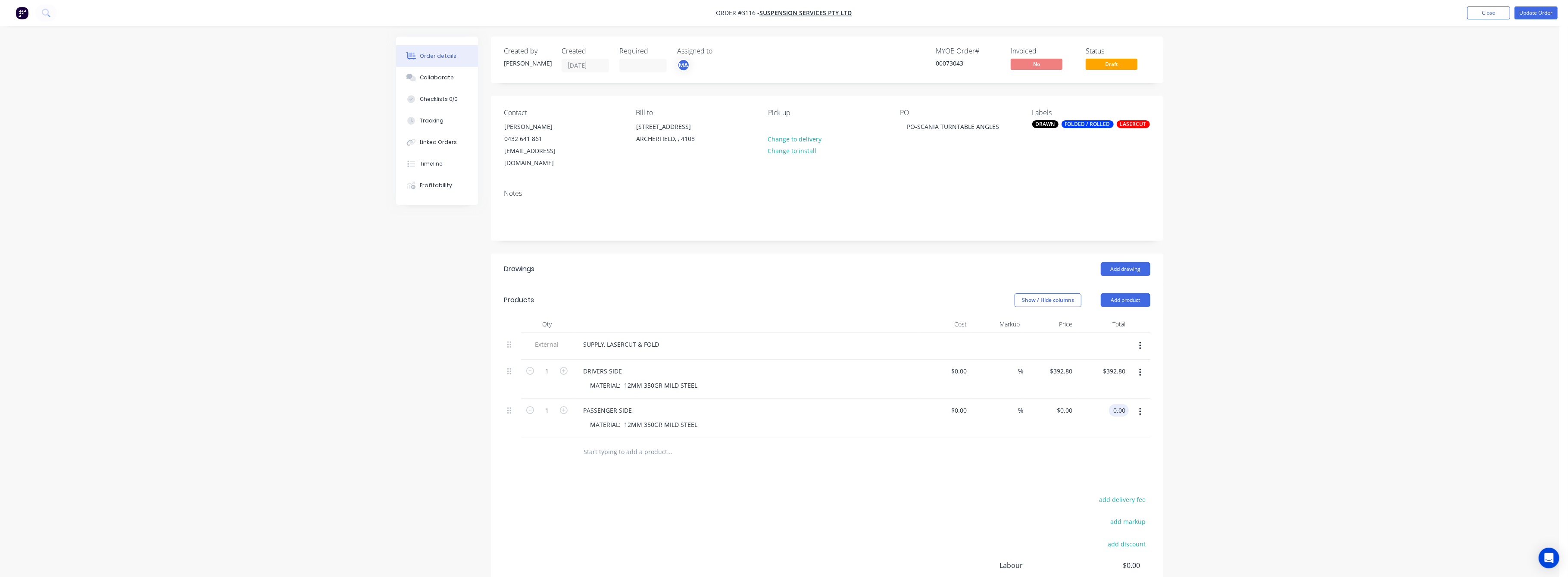
drag, startPoint x: 1122, startPoint y: 398, endPoint x: 1143, endPoint y: 416, distance: 27.7
click at [1124, 404] on input "0.00" at bounding box center [1121, 411] width 16 height 13
type input "392.8"
type input "$392.80"
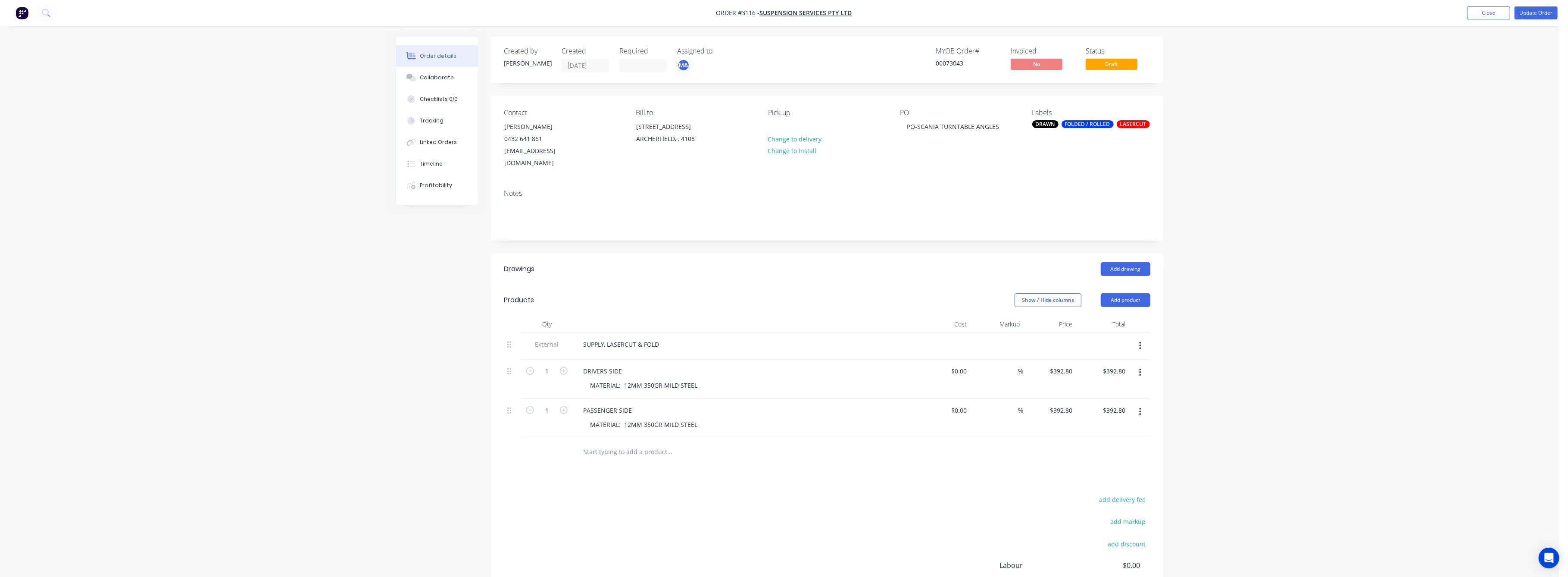
drag, startPoint x: 1466, startPoint y: 411, endPoint x: 1438, endPoint y: 342, distance: 74.5
click at [1450, 381] on div "Order details Collaborate Checklists 0/0 Tracking Linked Orders Timeline Profit…" at bounding box center [780, 343] width 1560 height 686
click at [1529, 12] on button "Update Order" at bounding box center [1536, 13] width 43 height 13
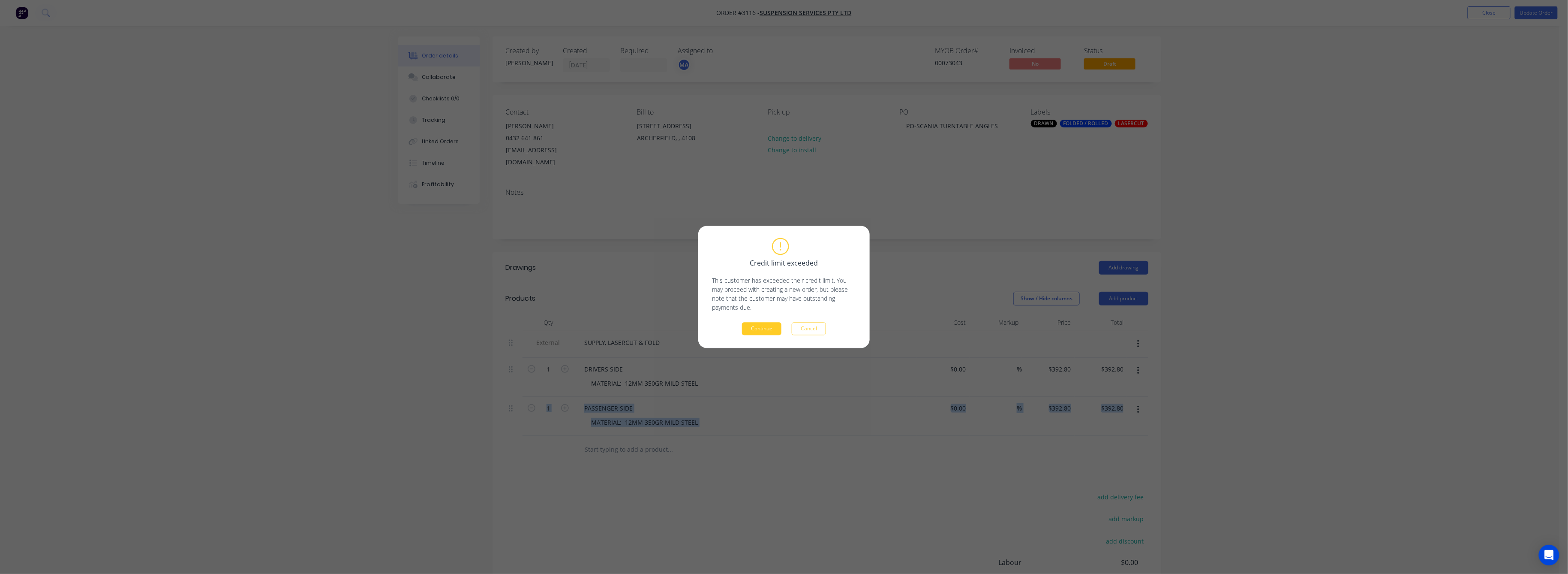
click at [764, 328] on button "Continue" at bounding box center [761, 328] width 39 height 12
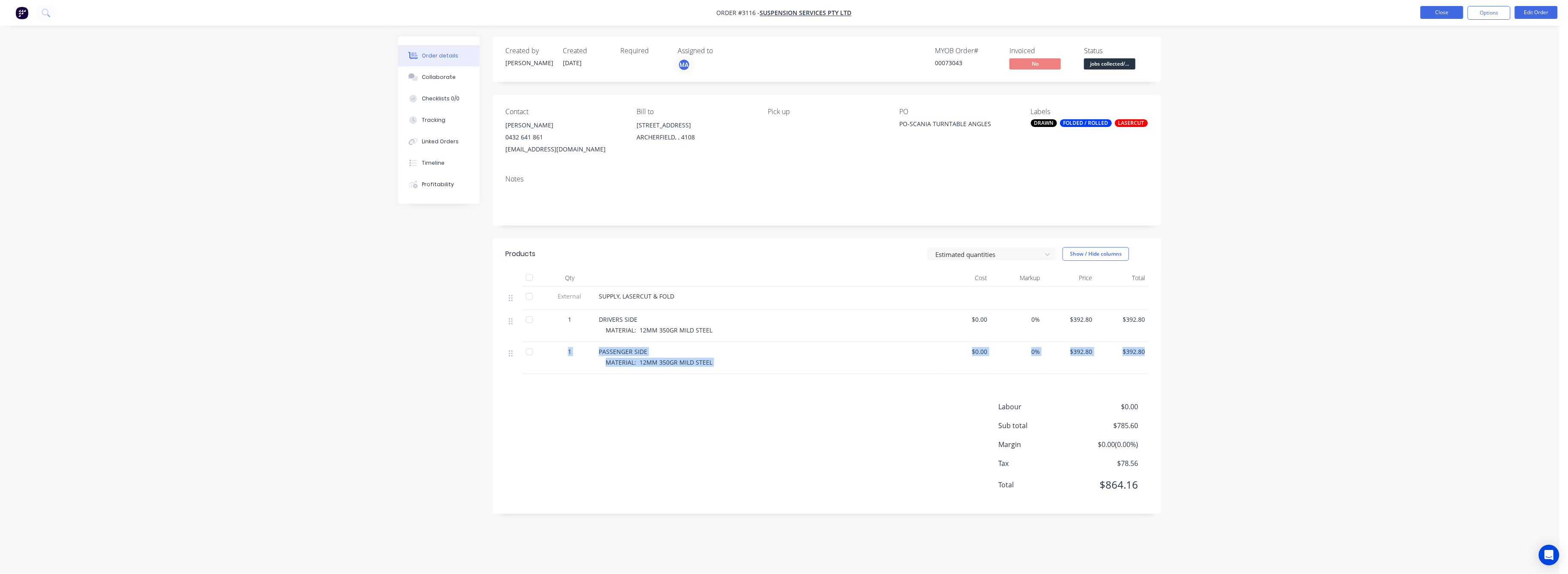
click at [1432, 15] on button "Close" at bounding box center [1442, 12] width 43 height 12
